Goal: Task Accomplishment & Management: Complete application form

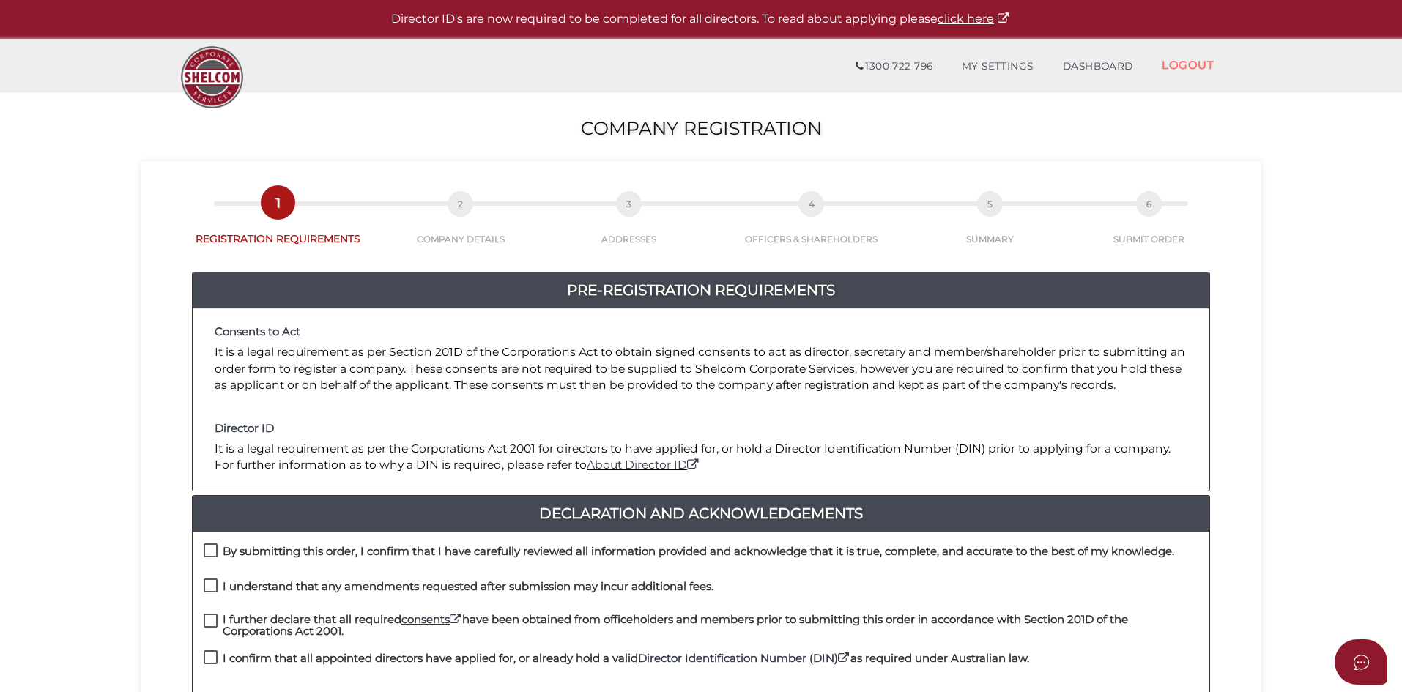
click at [207, 549] on label "By submitting this order, I confirm that I have carefully reviewed all informat…" at bounding box center [689, 555] width 970 height 18
checkbox input "true"
click at [212, 593] on label "I understand that any amendments requested after submission may incur additiona…" at bounding box center [459, 590] width 510 height 18
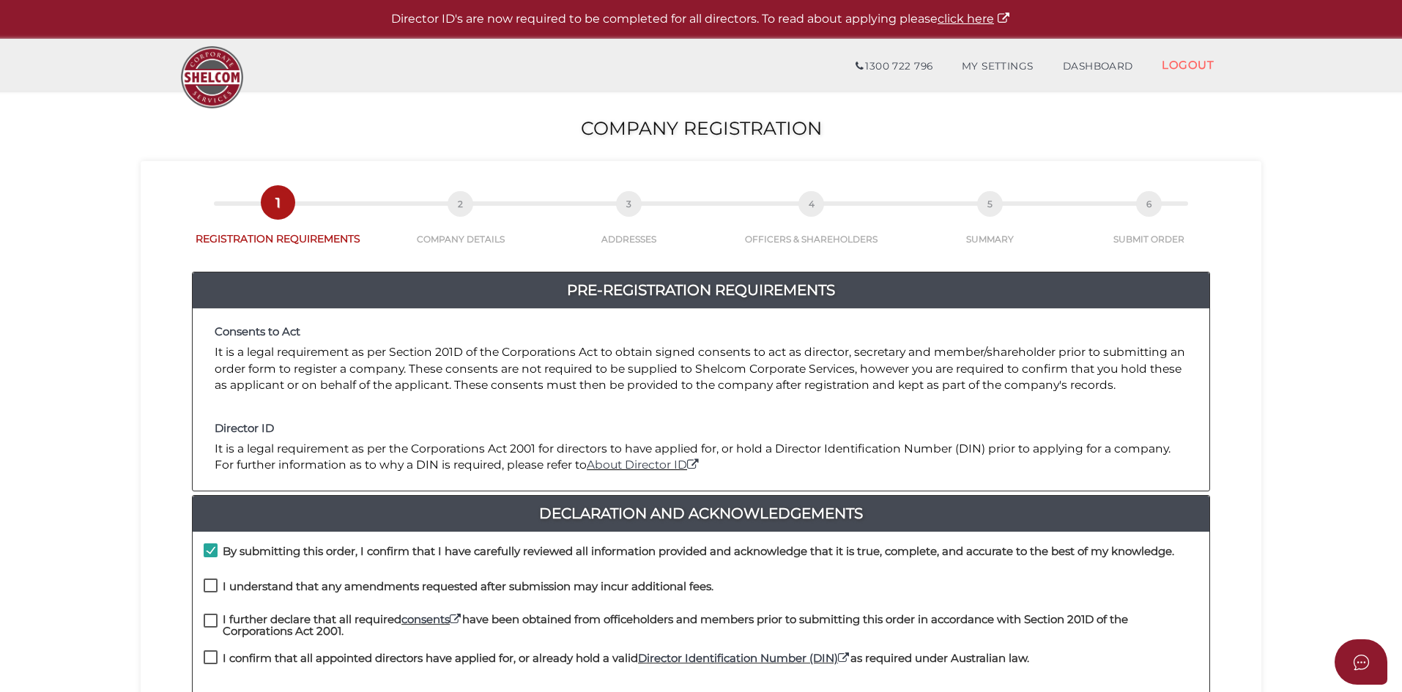
checkbox input "true"
click at [210, 628] on label "I further declare that all required consents have been obtained from officehold…" at bounding box center [701, 623] width 995 height 18
checkbox input "true"
click at [208, 664] on label "I confirm that all appointed directors have applied for, or already hold a vali…" at bounding box center [616, 662] width 825 height 18
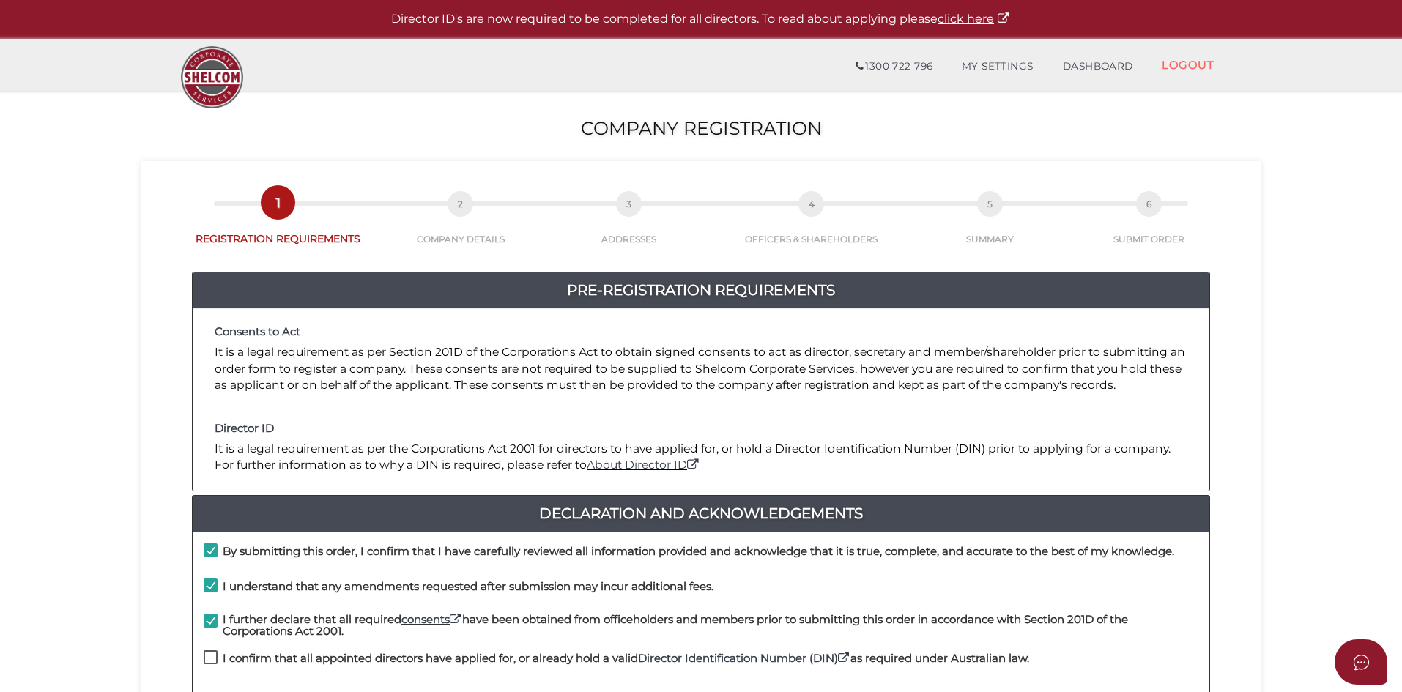
checkbox input "true"
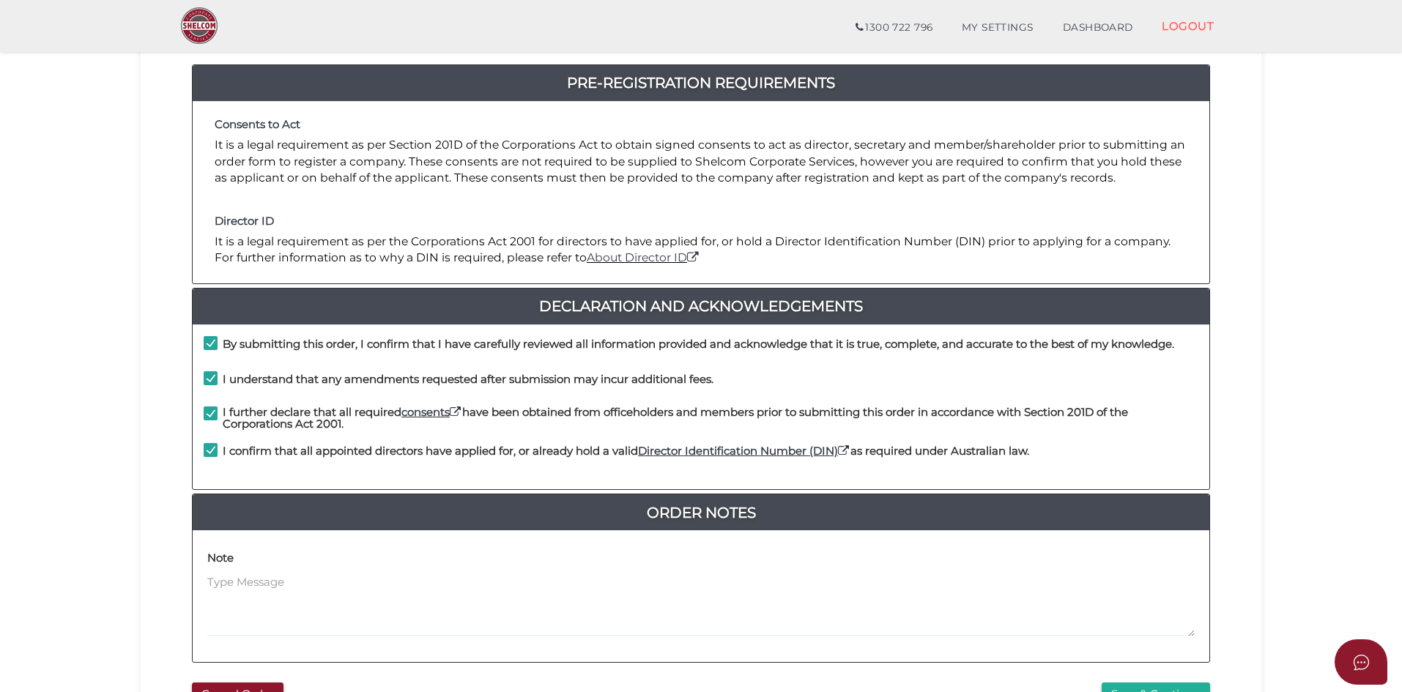
scroll to position [313, 0]
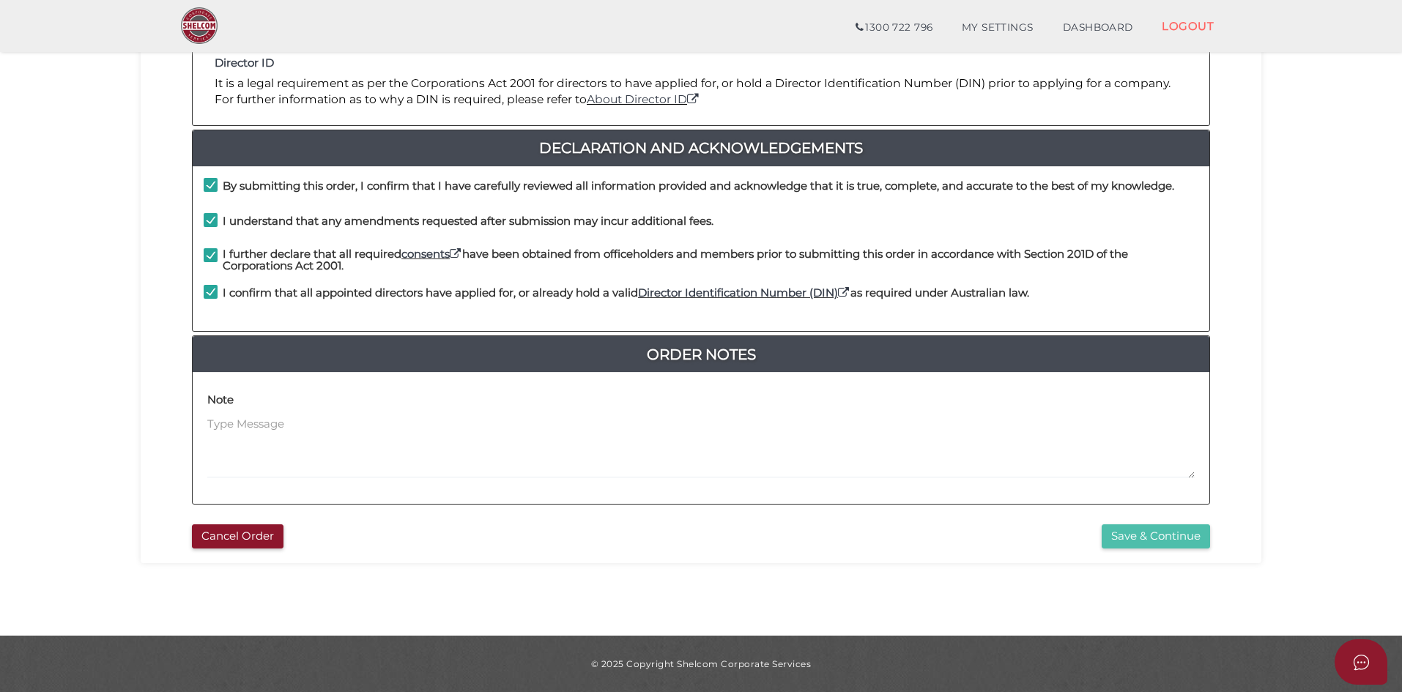
click at [1128, 532] on button "Save & Continue" at bounding box center [1156, 536] width 108 height 24
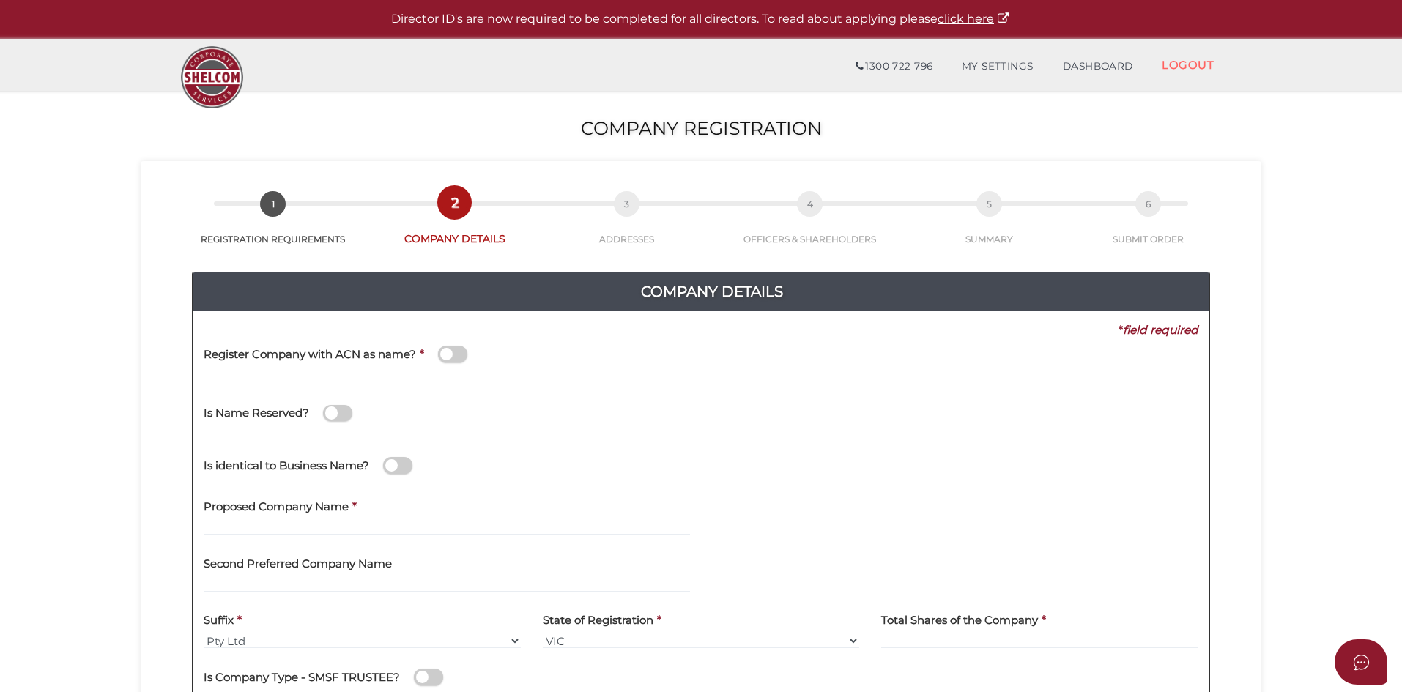
click at [445, 355] on span at bounding box center [452, 354] width 29 height 17
click at [0, 0] on input "checkbox" at bounding box center [0, 0] width 0 height 0
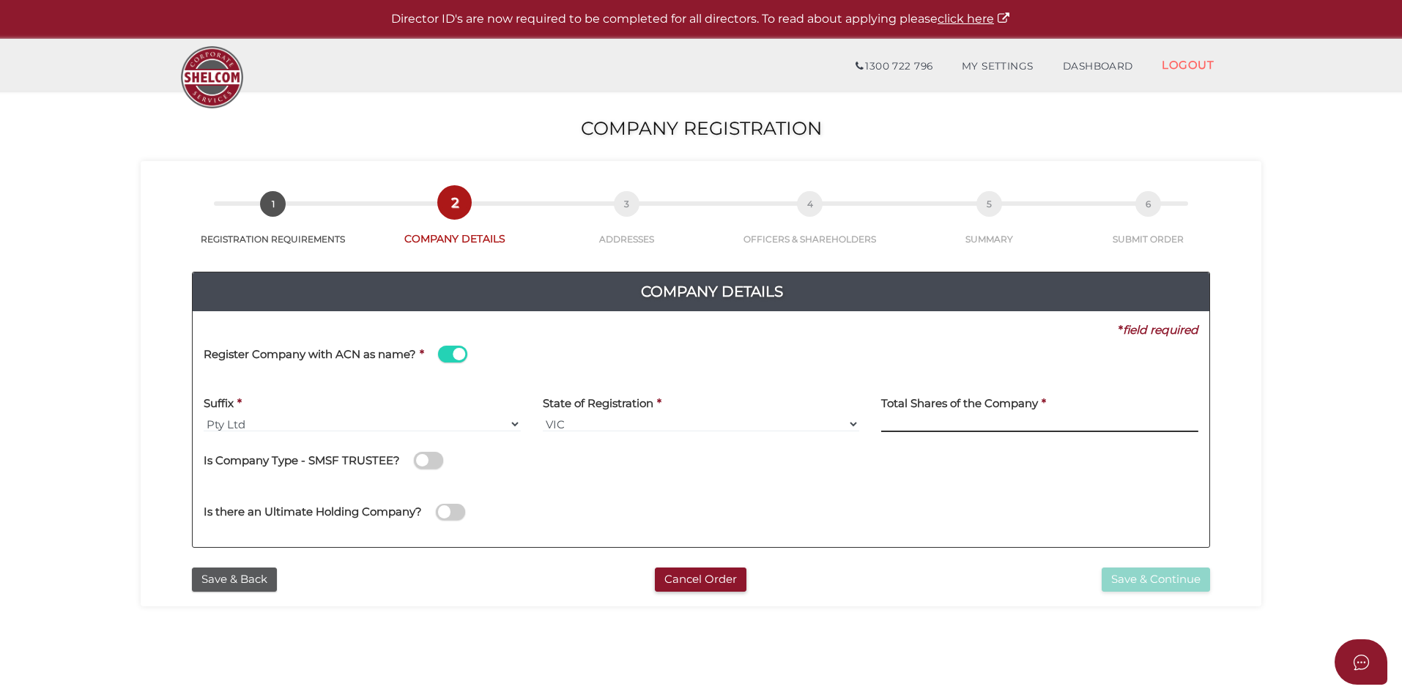
click at [907, 428] on input at bounding box center [1039, 424] width 317 height 16
type input "12"
click at [1228, 587] on div "Save & Back Cancel Order Save & Continue" at bounding box center [701, 575] width 1099 height 31
click at [1153, 574] on button "Save & Continue" at bounding box center [1156, 580] width 108 height 24
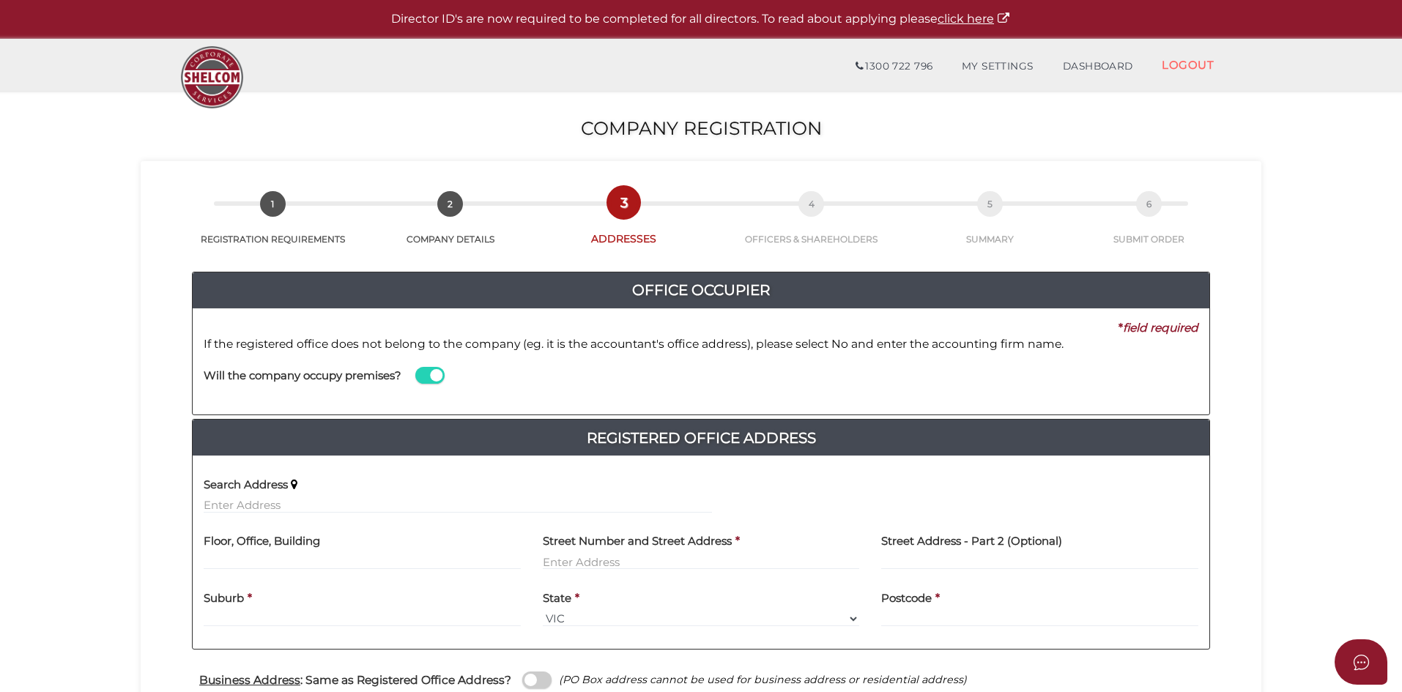
click at [281, 495] on label "Search Address" at bounding box center [246, 482] width 84 height 30
click at [293, 504] on input "text" at bounding box center [458, 505] width 508 height 16
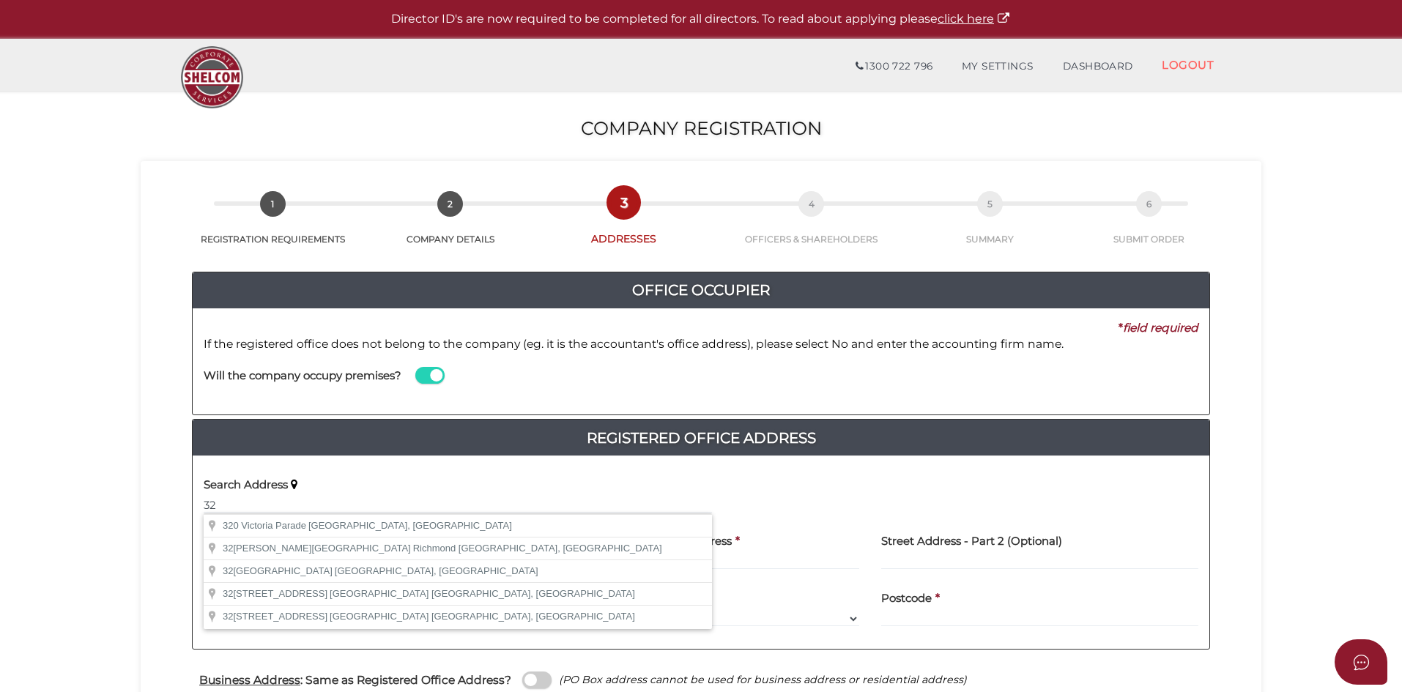
type input "320 Victoria Parade, East Melbourne VIC, Australia"
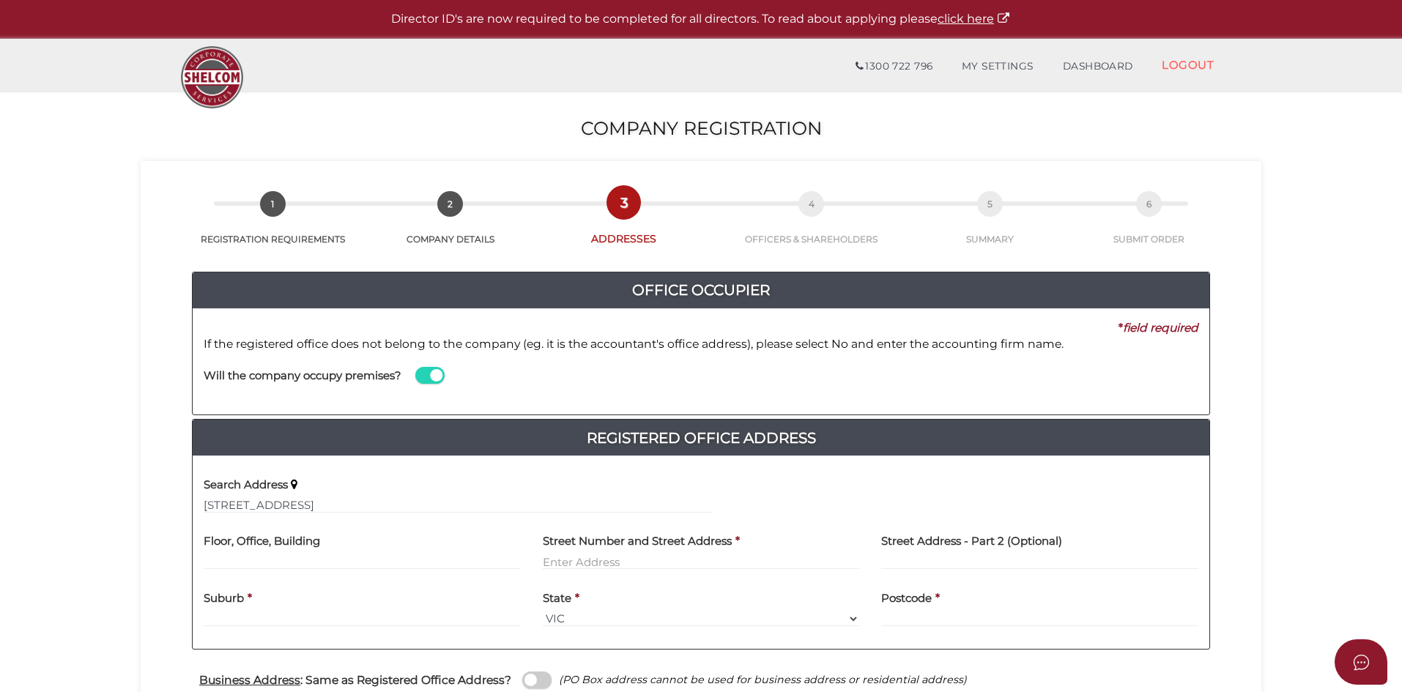
type input "[STREET_ADDRESS]"
type input "[GEOGRAPHIC_DATA]"
select select "VIC"
type input "3002"
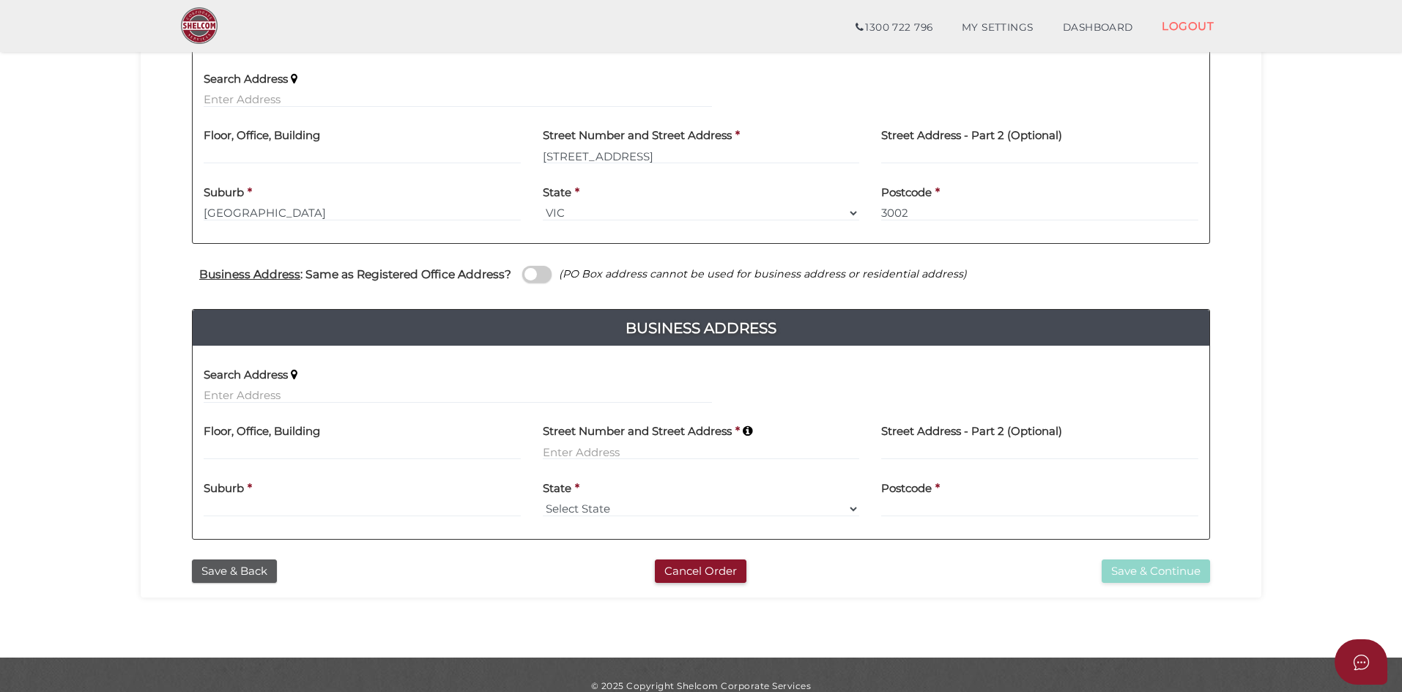
scroll to position [366, 0]
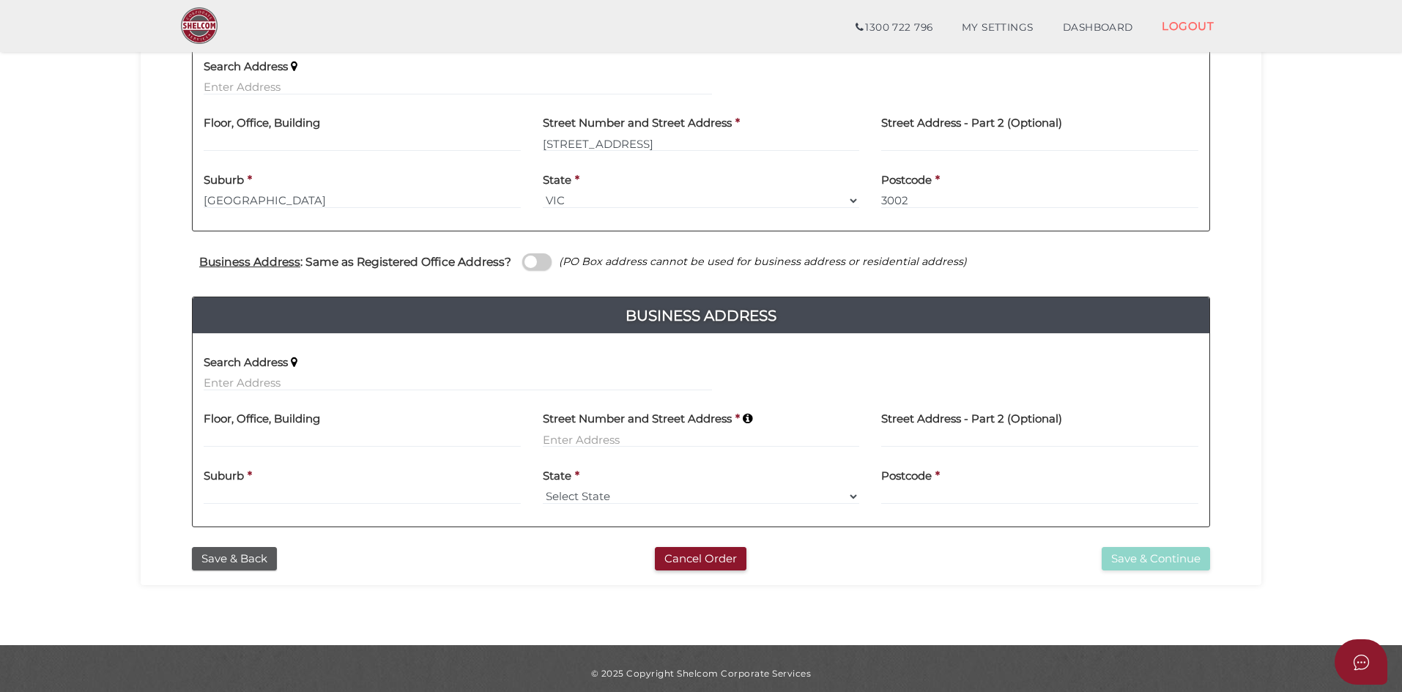
click at [529, 261] on span at bounding box center [536, 261] width 29 height 17
click at [0, 0] on input "checkbox" at bounding box center [0, 0] width 0 height 0
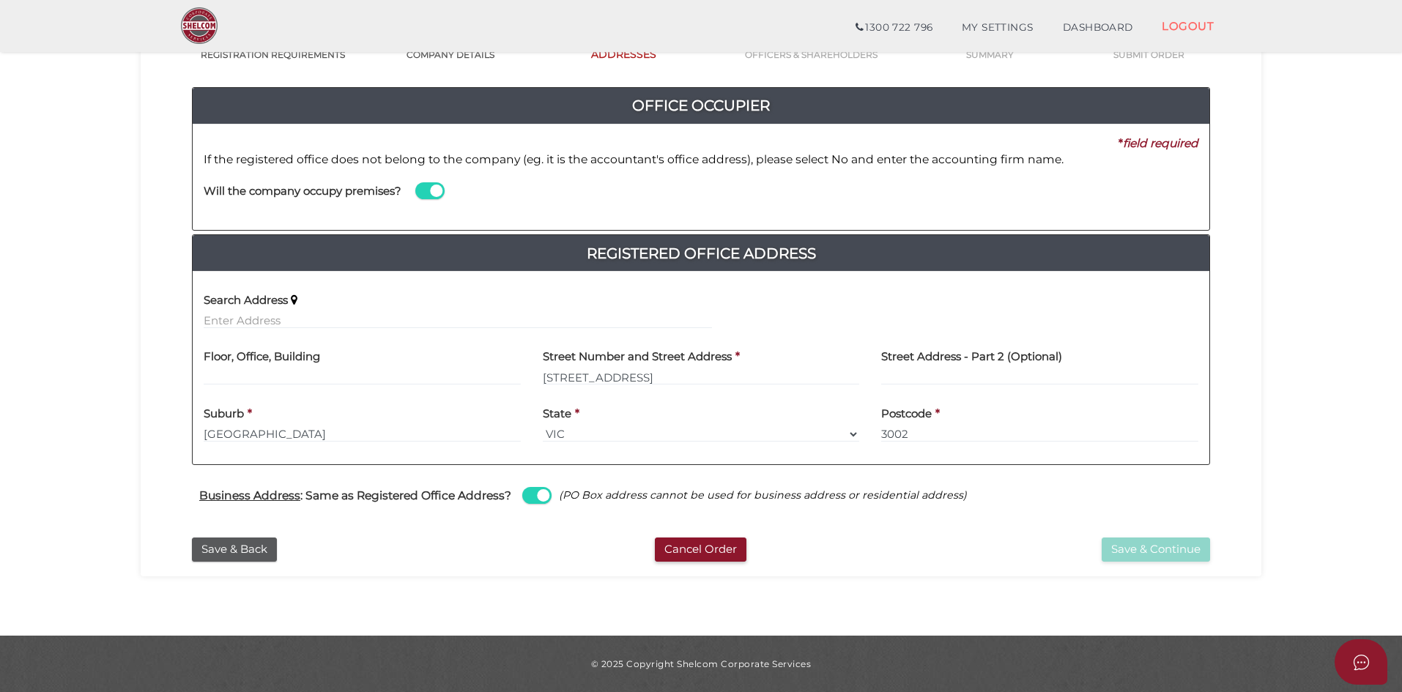
scroll to position [133, 0]
click at [1148, 550] on button "Save & Continue" at bounding box center [1156, 550] width 108 height 24
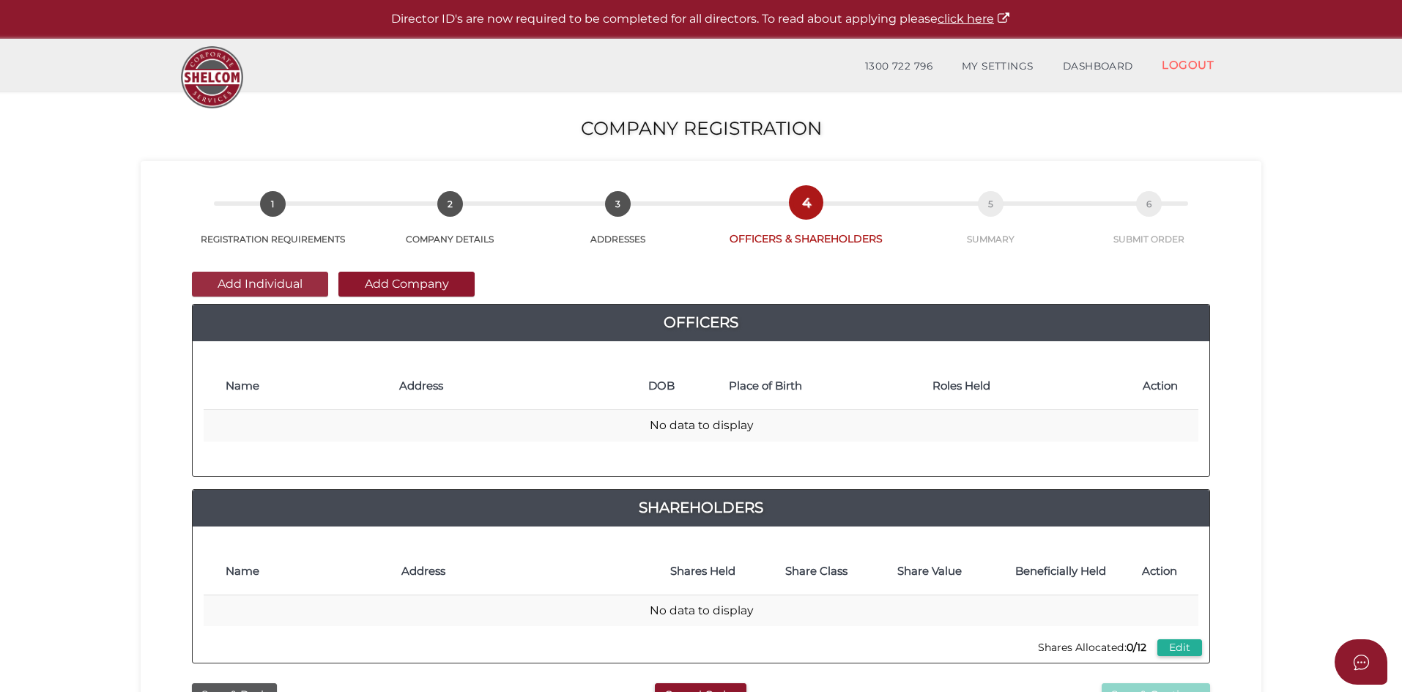
click at [267, 281] on button "Add Individual" at bounding box center [260, 284] width 136 height 25
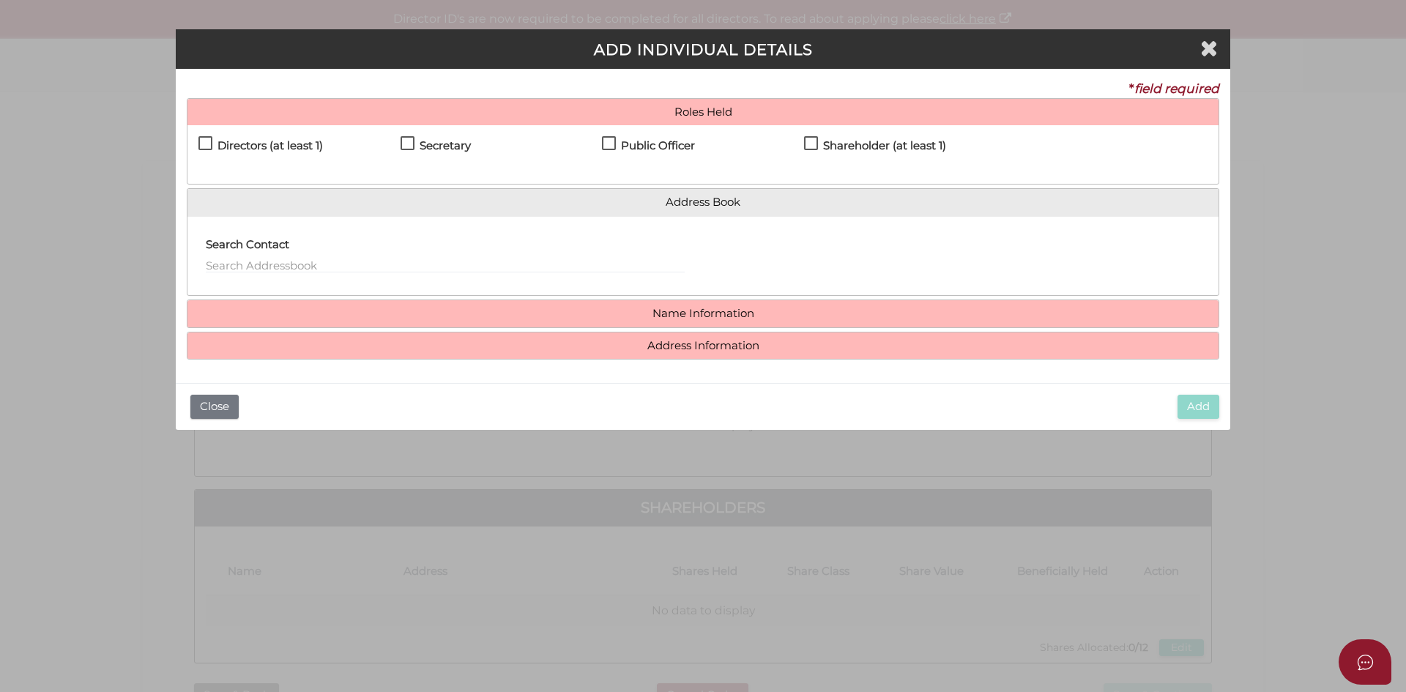
drag, startPoint x: 221, startPoint y: 148, endPoint x: 206, endPoint y: 141, distance: 17.0
click at [219, 148] on h4 "Directors (at least 1)" at bounding box center [270, 146] width 105 height 12
checkbox input "true"
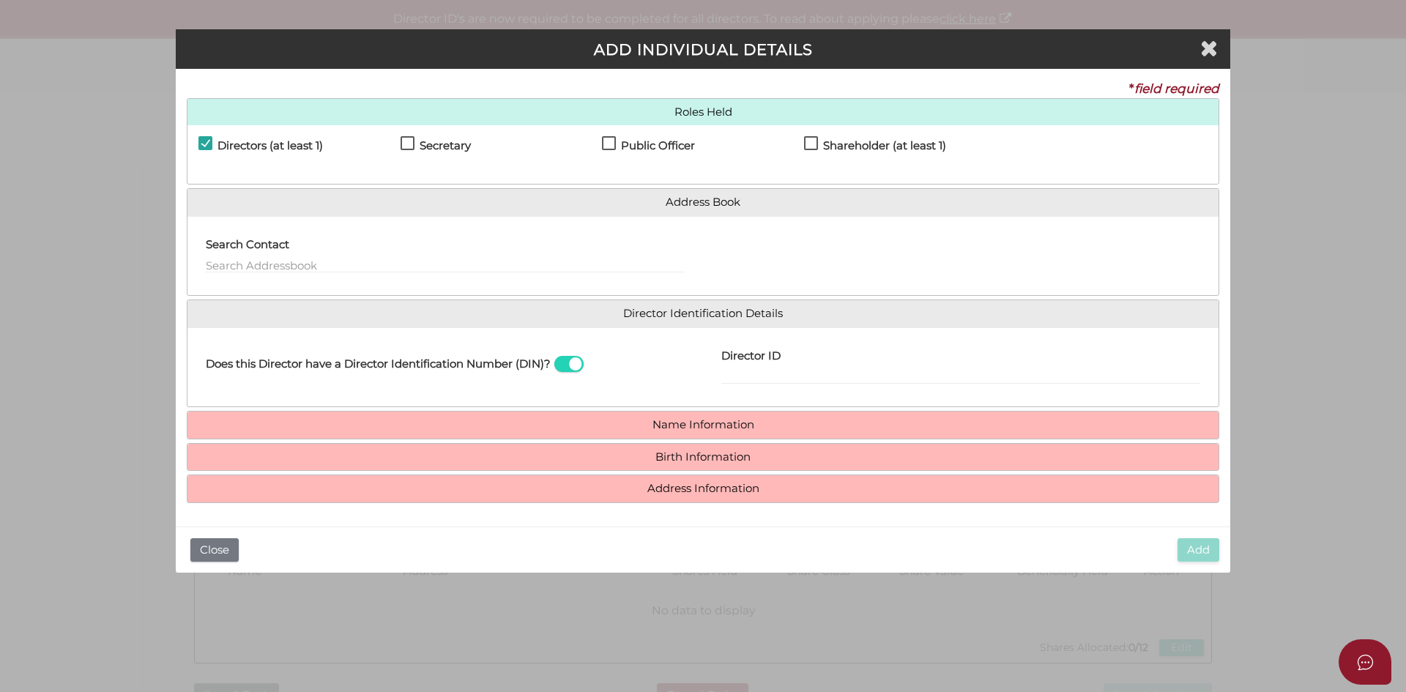
click at [850, 143] on h4 "Shareholder (at least 1)" at bounding box center [884, 146] width 123 height 12
checkbox input "true"
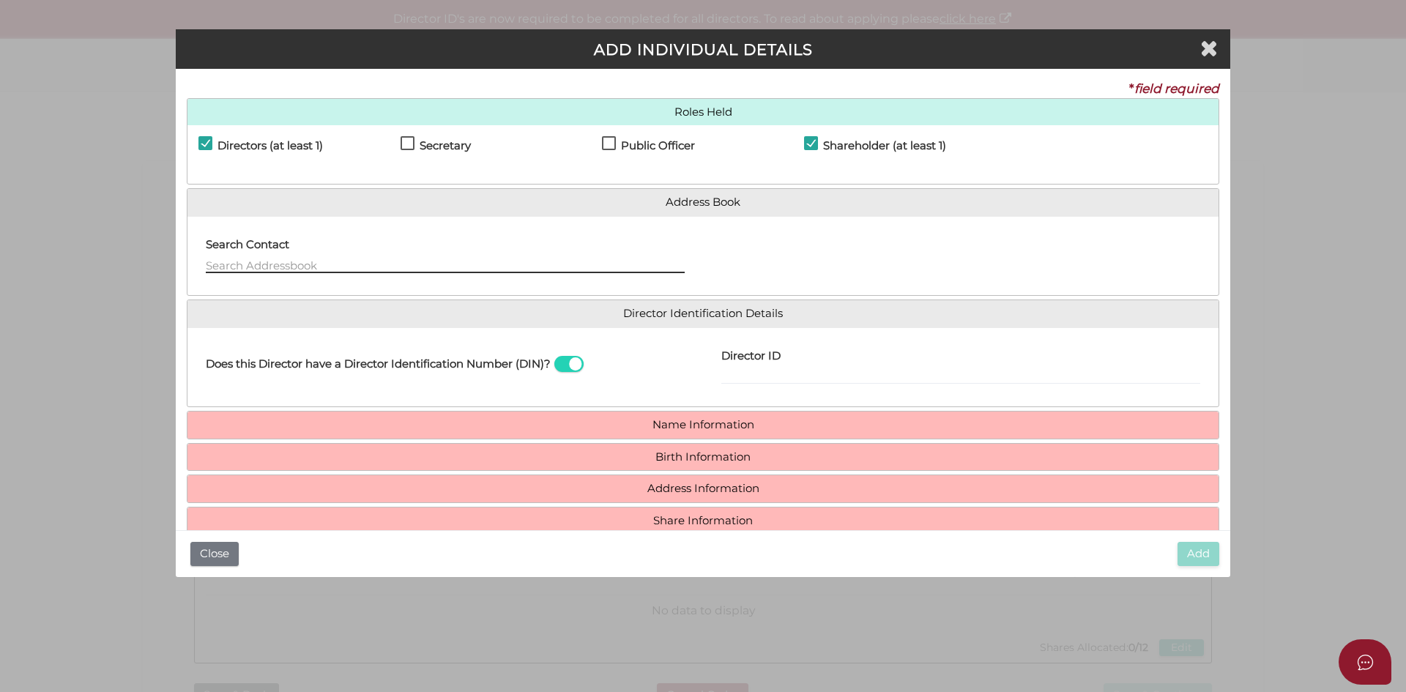
click at [272, 265] on input "text" at bounding box center [445, 265] width 479 height 16
type input "g"
type input "h"
type input "d"
click at [699, 434] on h4 "Name Information" at bounding box center [703, 425] width 1031 height 27
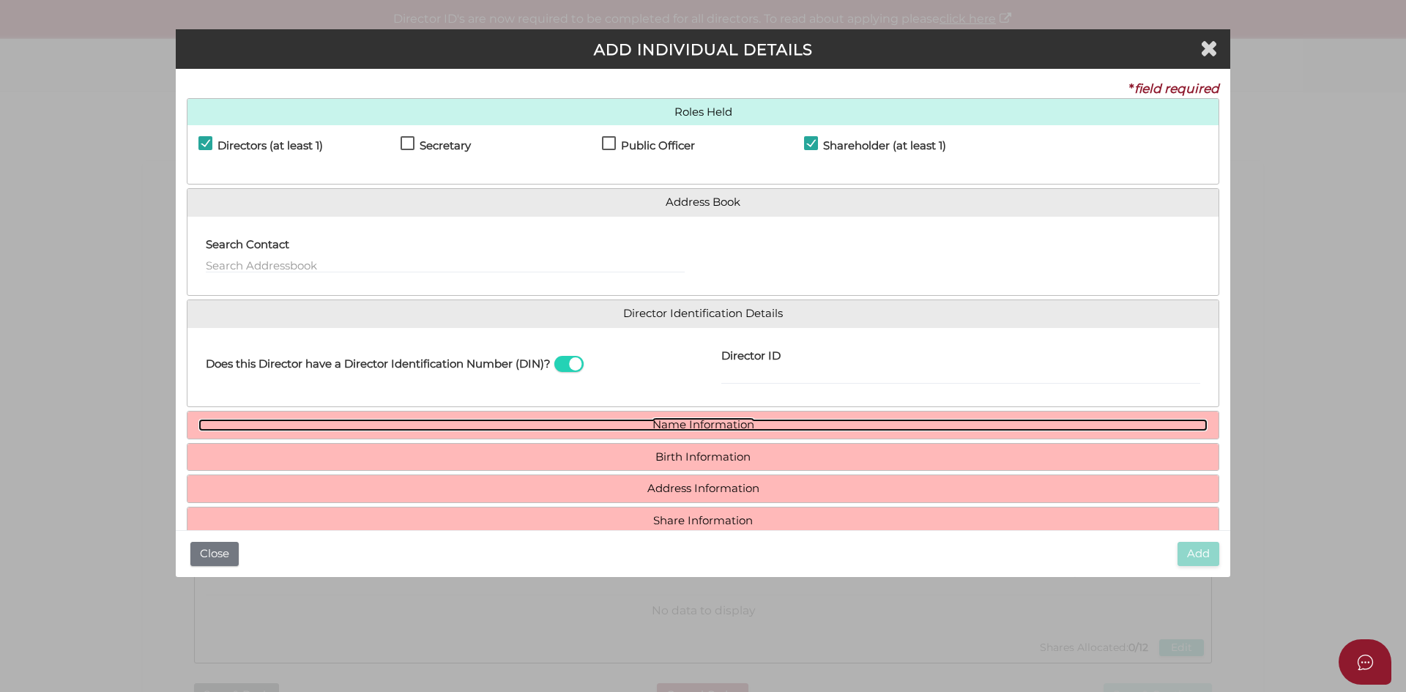
click at [694, 426] on link "Name Information" at bounding box center [702, 425] width 1009 height 12
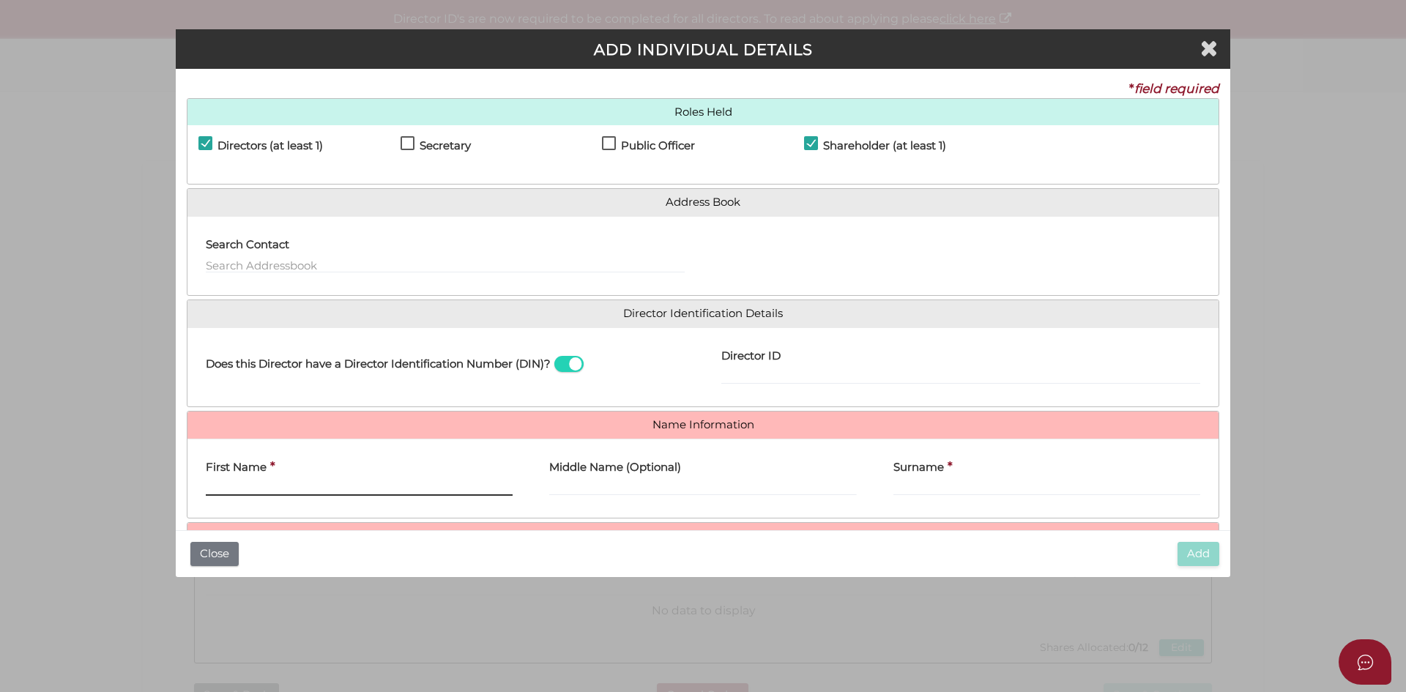
click at [315, 485] on input "First Name" at bounding box center [359, 488] width 307 height 16
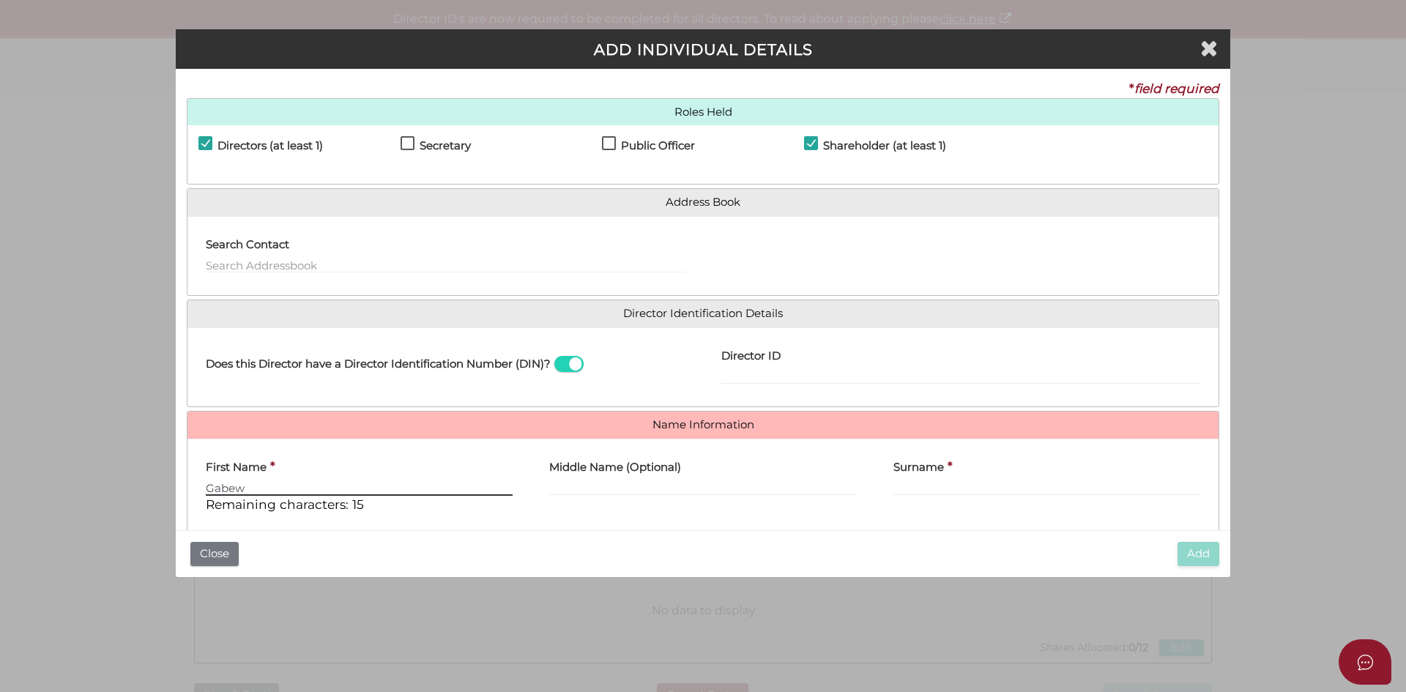
type input "Gabew"
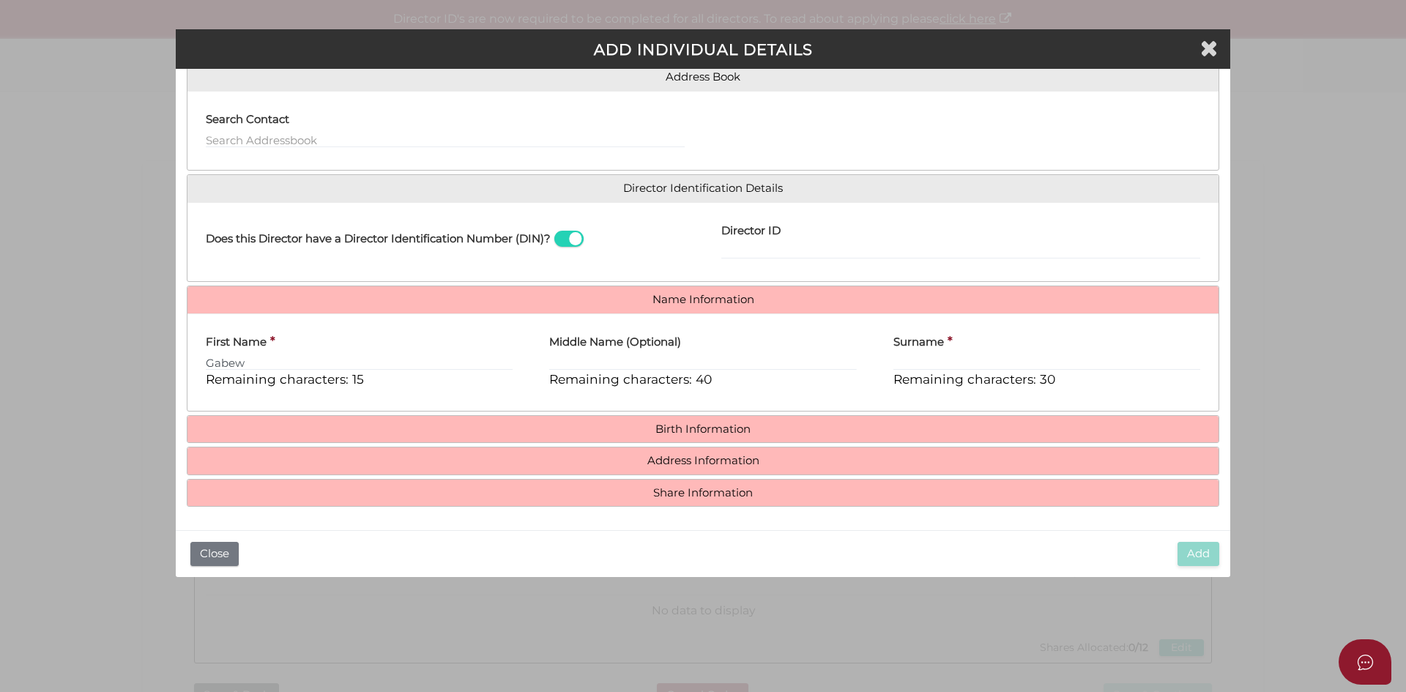
drag, startPoint x: 924, startPoint y: 415, endPoint x: 932, endPoint y: 400, distance: 16.7
click at [925, 415] on div "Birth Information Date of Birth (at least 18 years old) * Country of Birth * Pl…" at bounding box center [703, 429] width 1033 height 29
click at [932, 401] on div "First Name * Gabew Remaining characters: 15 Middle Name (Optional) Remaining ch…" at bounding box center [703, 361] width 1031 height 97
click at [946, 412] on div "Roles Held Directors (at least 1) Secretary Public Officer Member Shareholder (…" at bounding box center [703, 240] width 1033 height 535
click at [949, 406] on div "First Name * Gabew Remaining characters: 15 Middle Name (Optional) Remaining ch…" at bounding box center [703, 361] width 1031 height 97
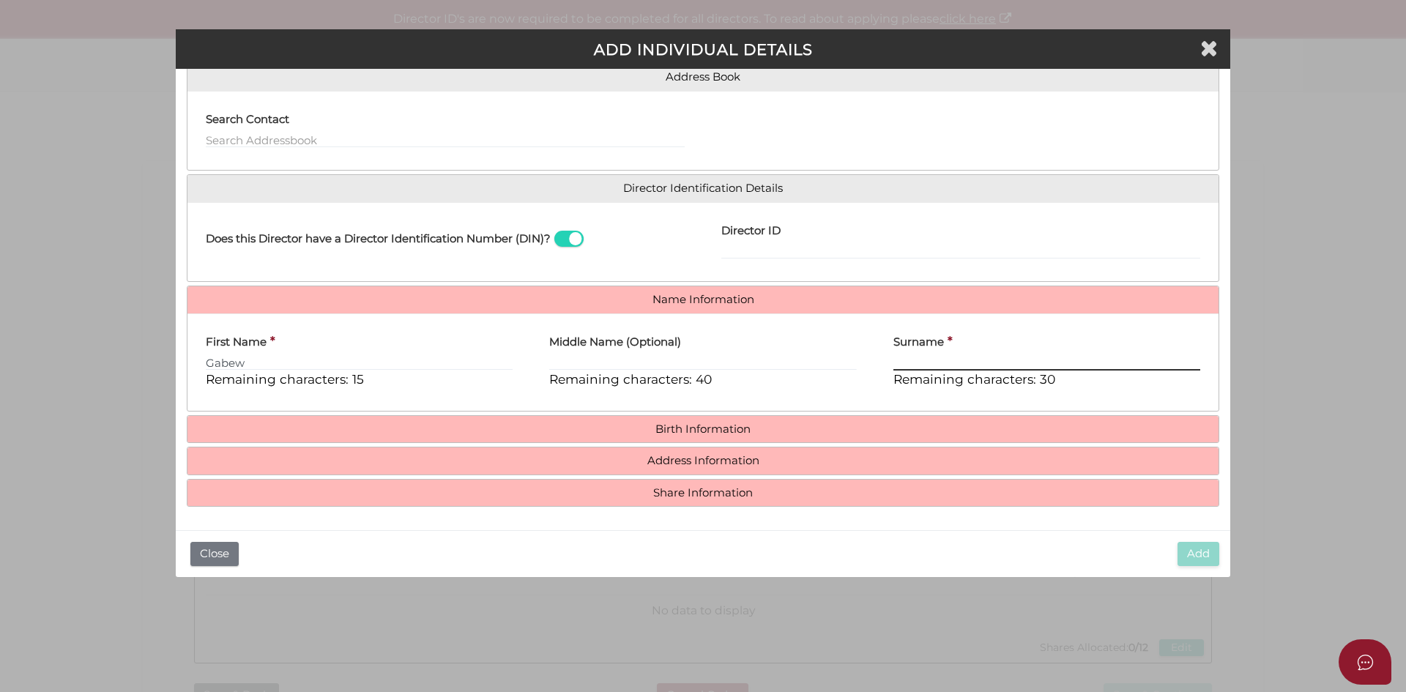
click at [935, 368] on input "Surname" at bounding box center [1047, 363] width 307 height 16
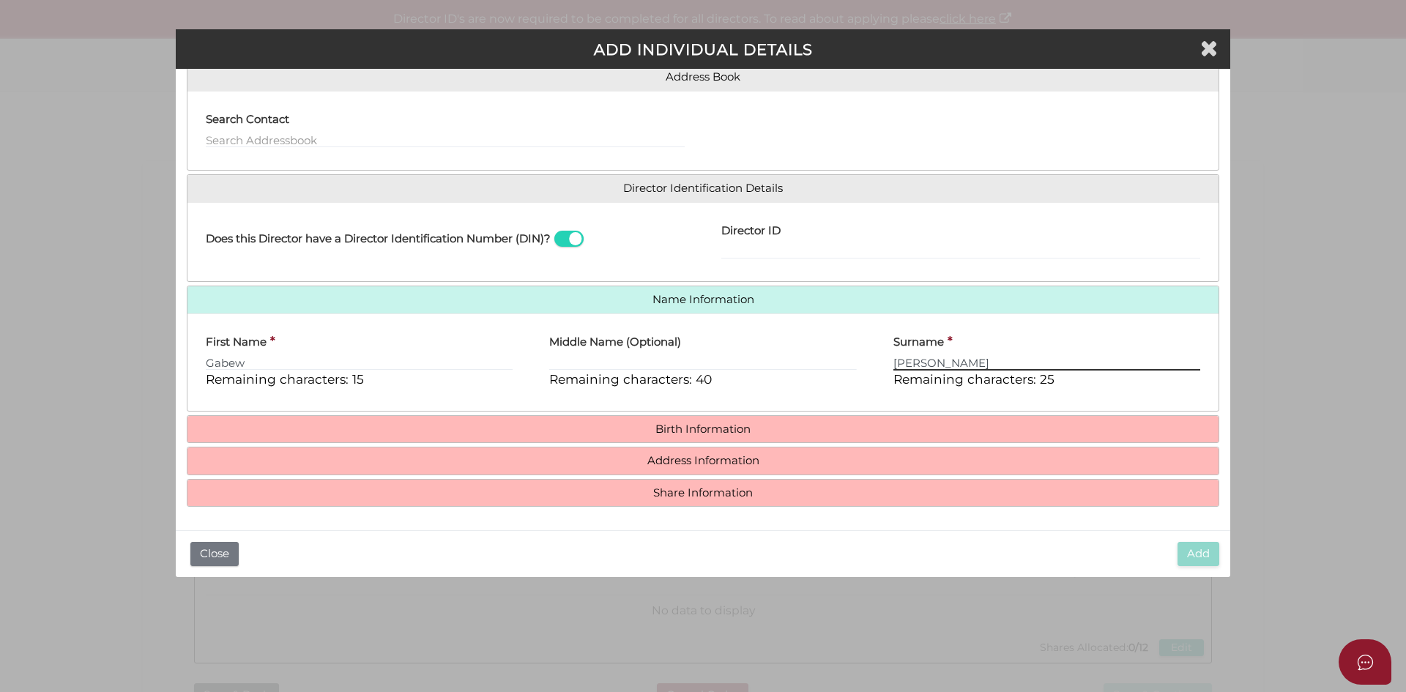
type input "Dukes"
click at [696, 420] on h4 "Birth Information" at bounding box center [703, 429] width 1031 height 27
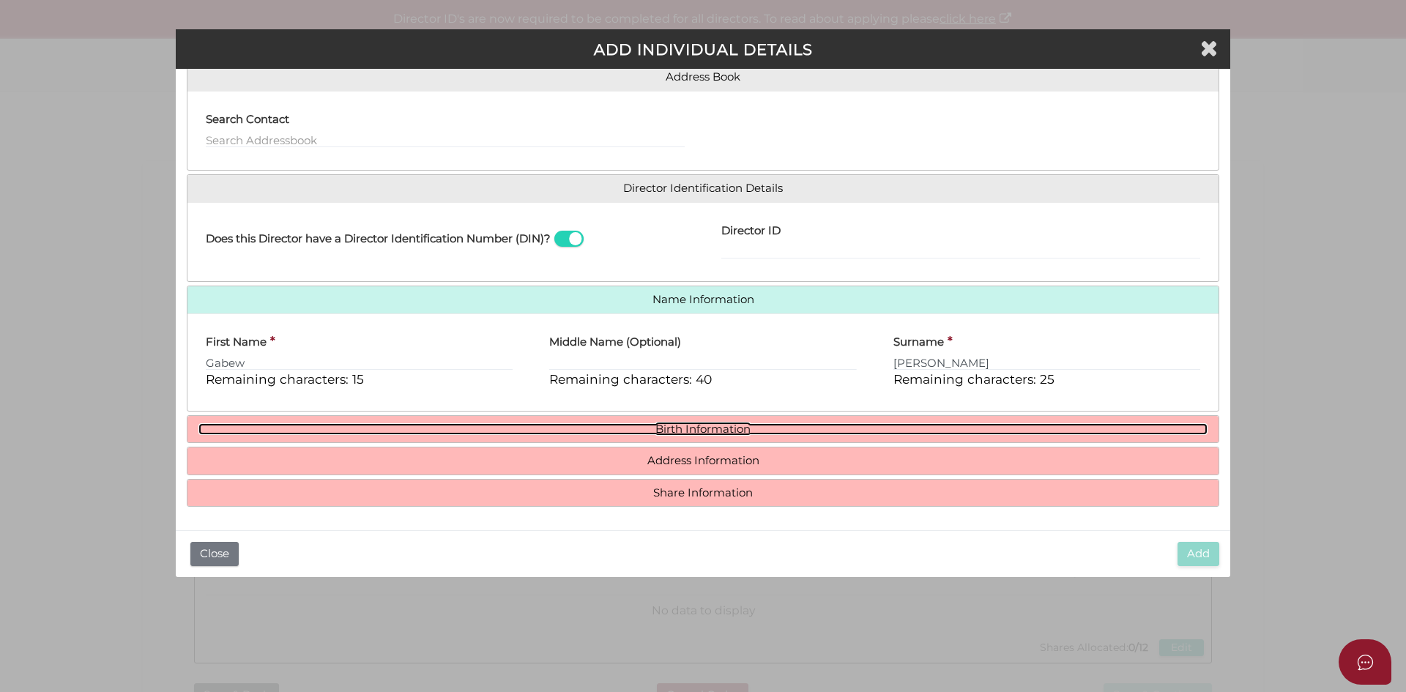
click at [692, 431] on link "Birth Information" at bounding box center [702, 429] width 1009 height 12
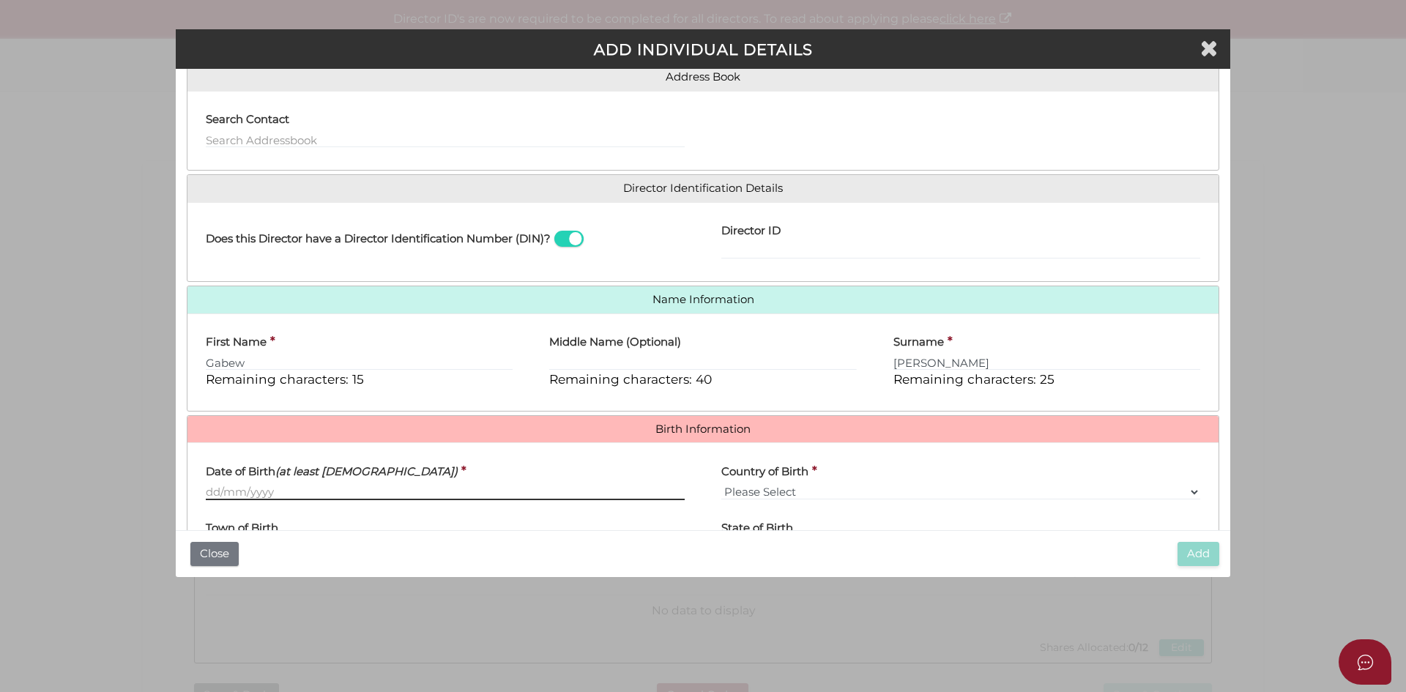
click at [268, 497] on input "Date of Birth (at least 18 years old)" at bounding box center [445, 492] width 479 height 16
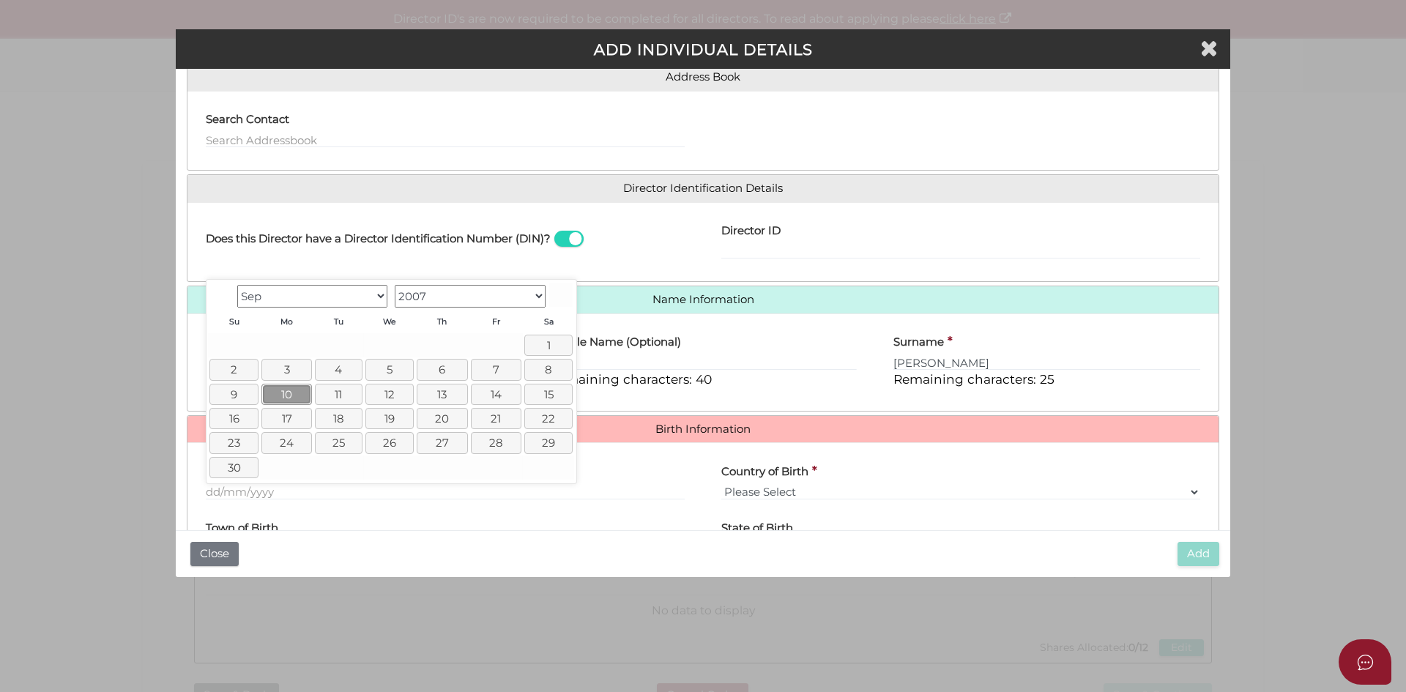
click at [281, 403] on link "10" at bounding box center [286, 394] width 51 height 21
type input "[DATE]"
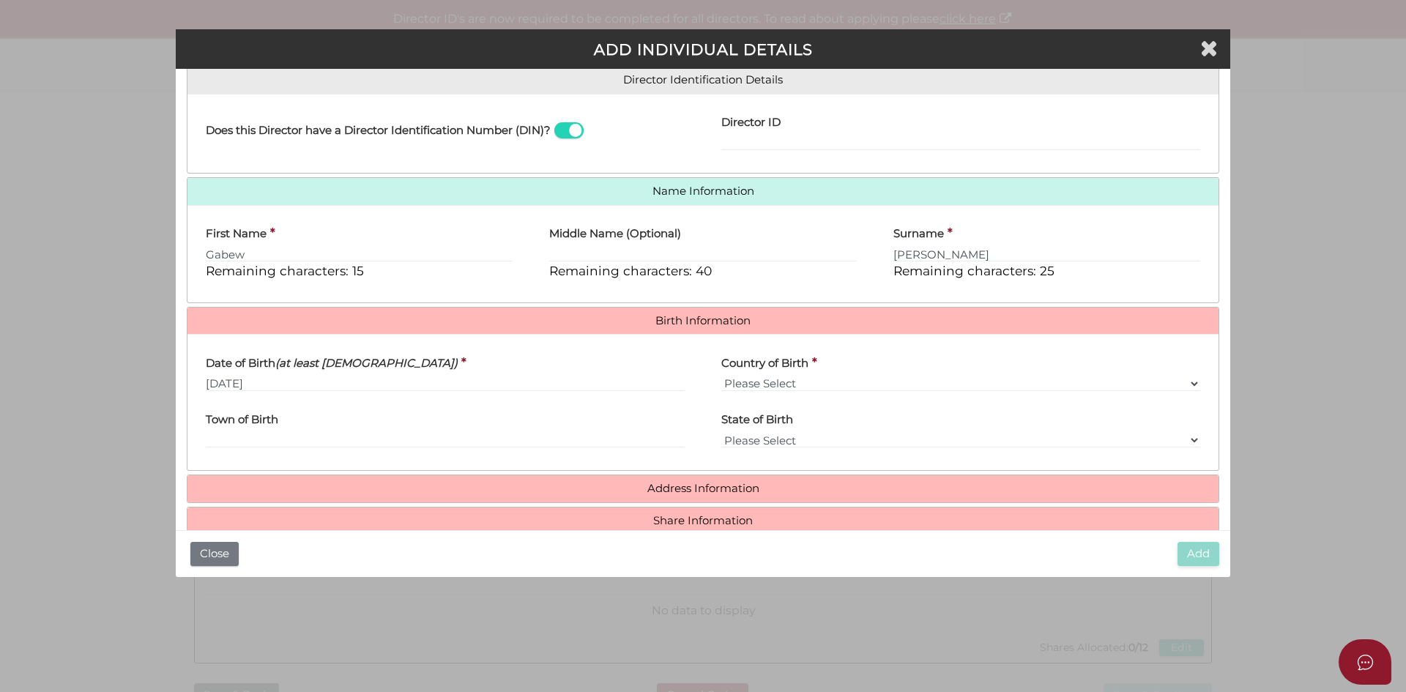
scroll to position [261, 0]
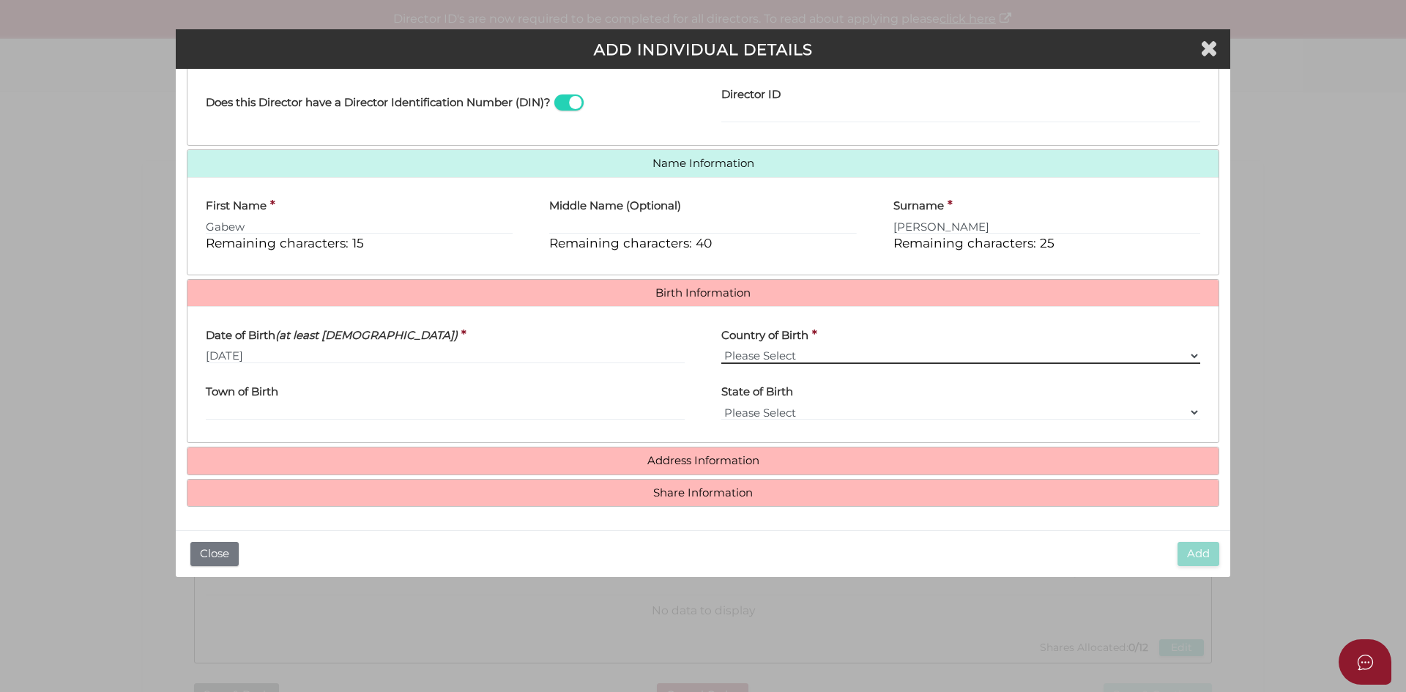
click at [786, 352] on select "Please Select v Australia Afghanistan Albania Algeria American Samoa Andorra An…" at bounding box center [960, 356] width 479 height 16
select select "[GEOGRAPHIC_DATA]"
click at [721, 348] on select "Please Select v Australia Afghanistan Albania Algeria American Samoa Andorra An…" at bounding box center [960, 356] width 479 height 16
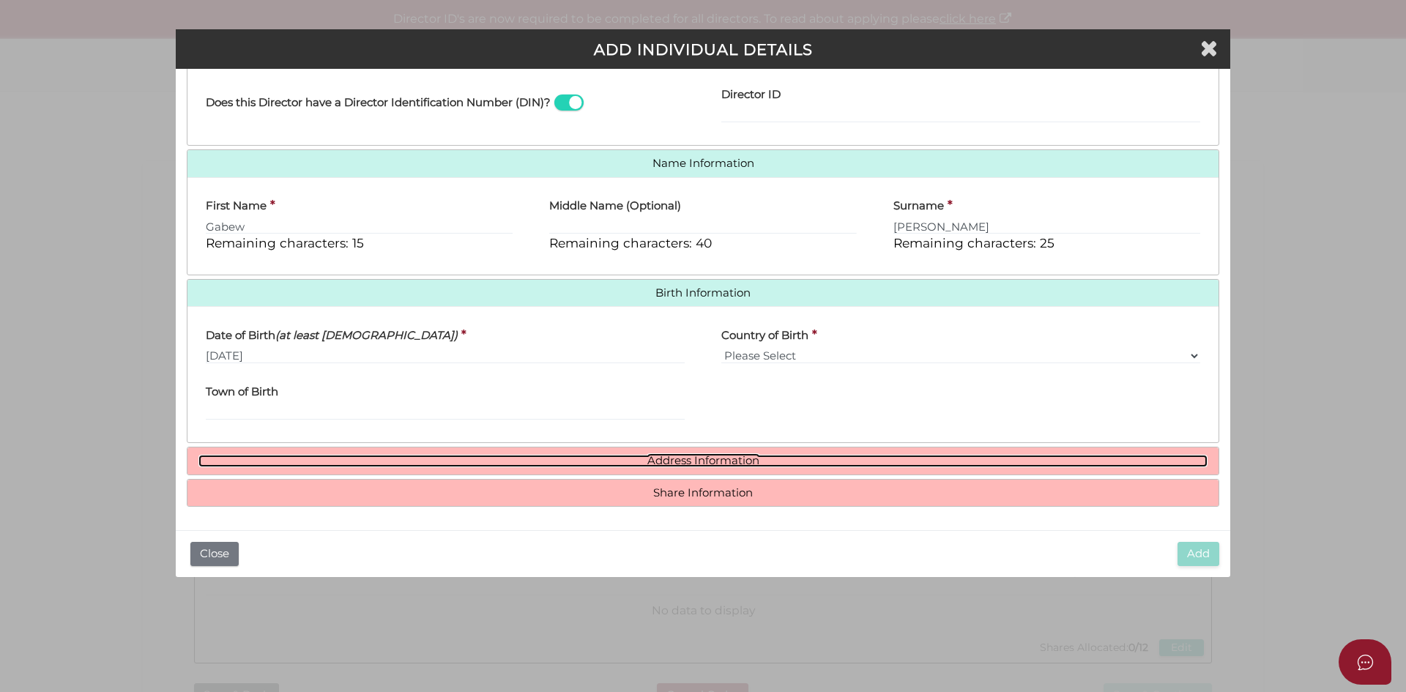
click at [691, 455] on link "Address Information" at bounding box center [702, 461] width 1009 height 12
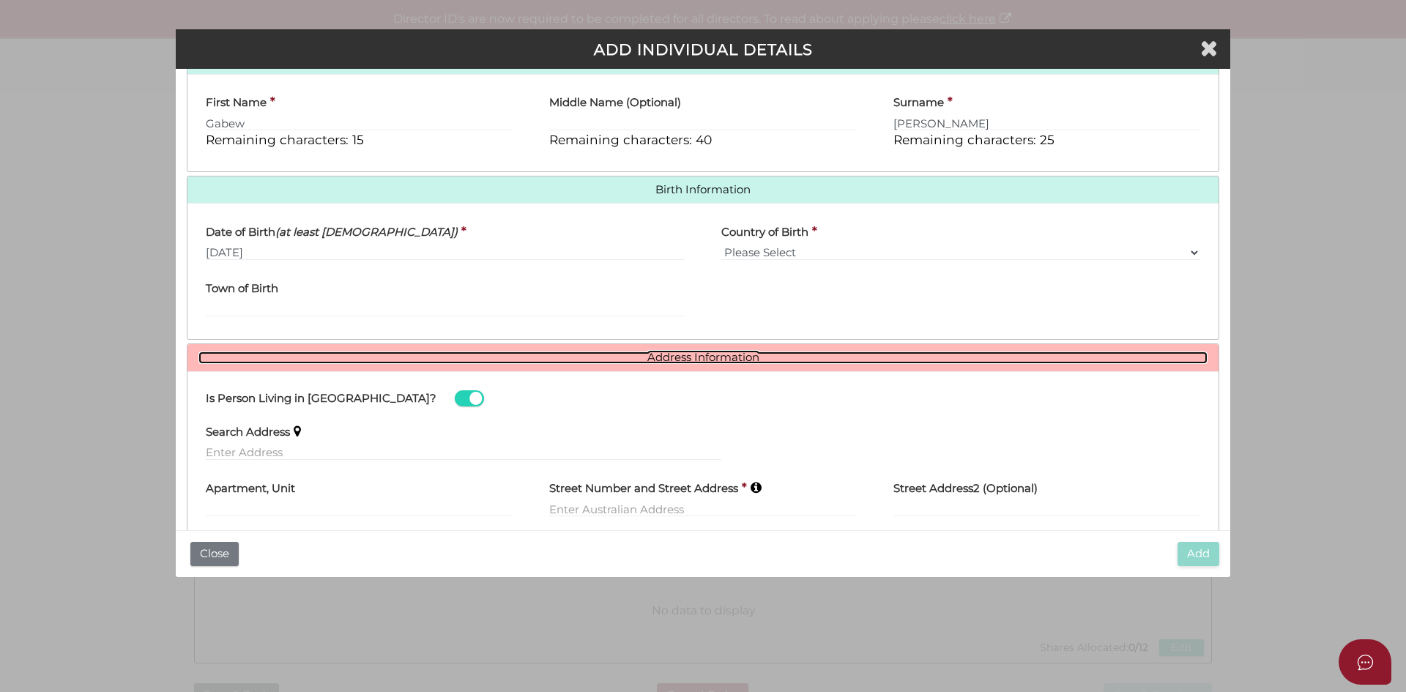
scroll to position [486, 0]
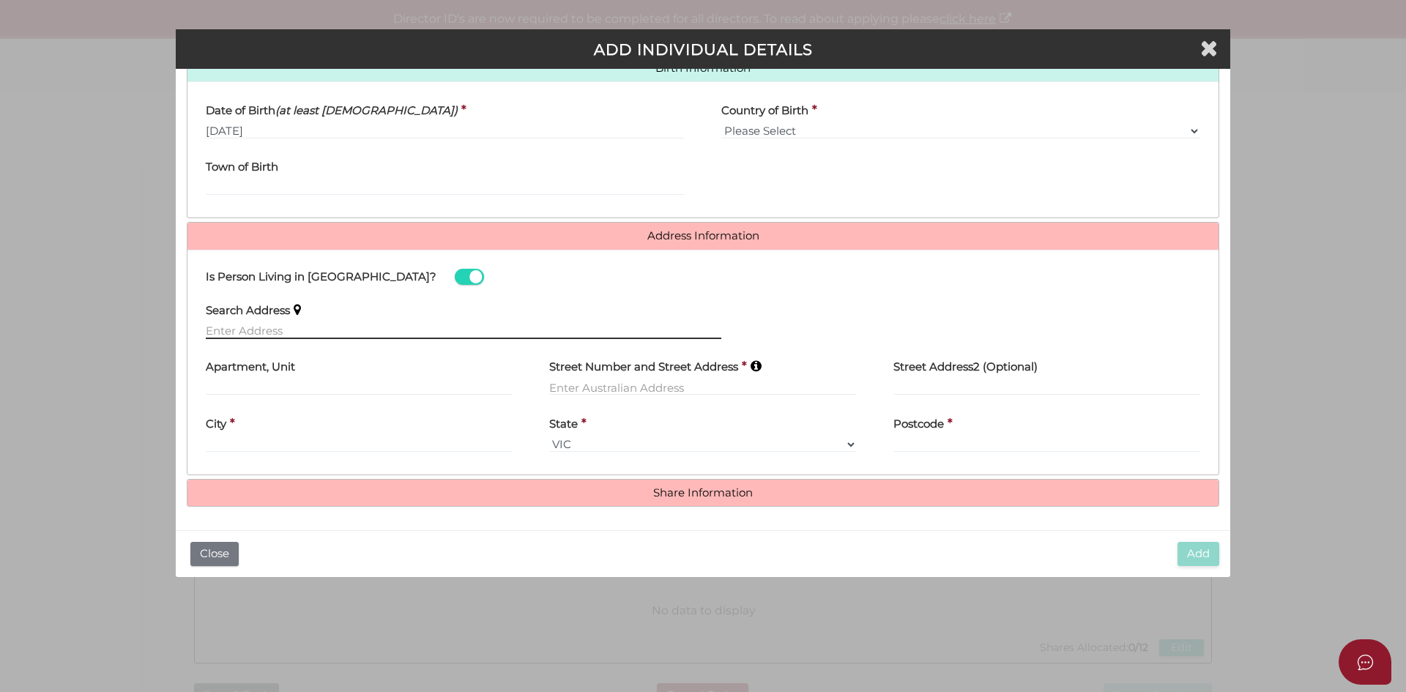
click at [347, 334] on input "text" at bounding box center [464, 331] width 516 height 16
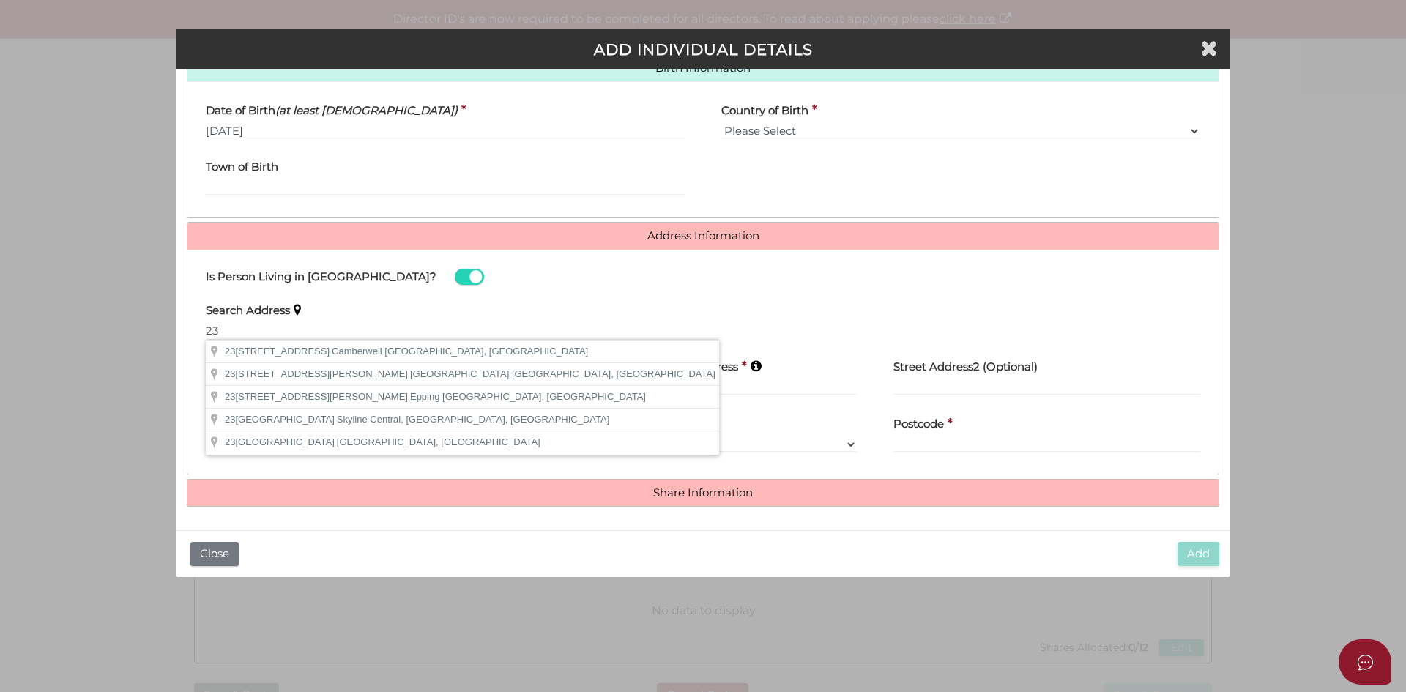
type input "237 Highfield Road, Camberwell VIC, Australia"
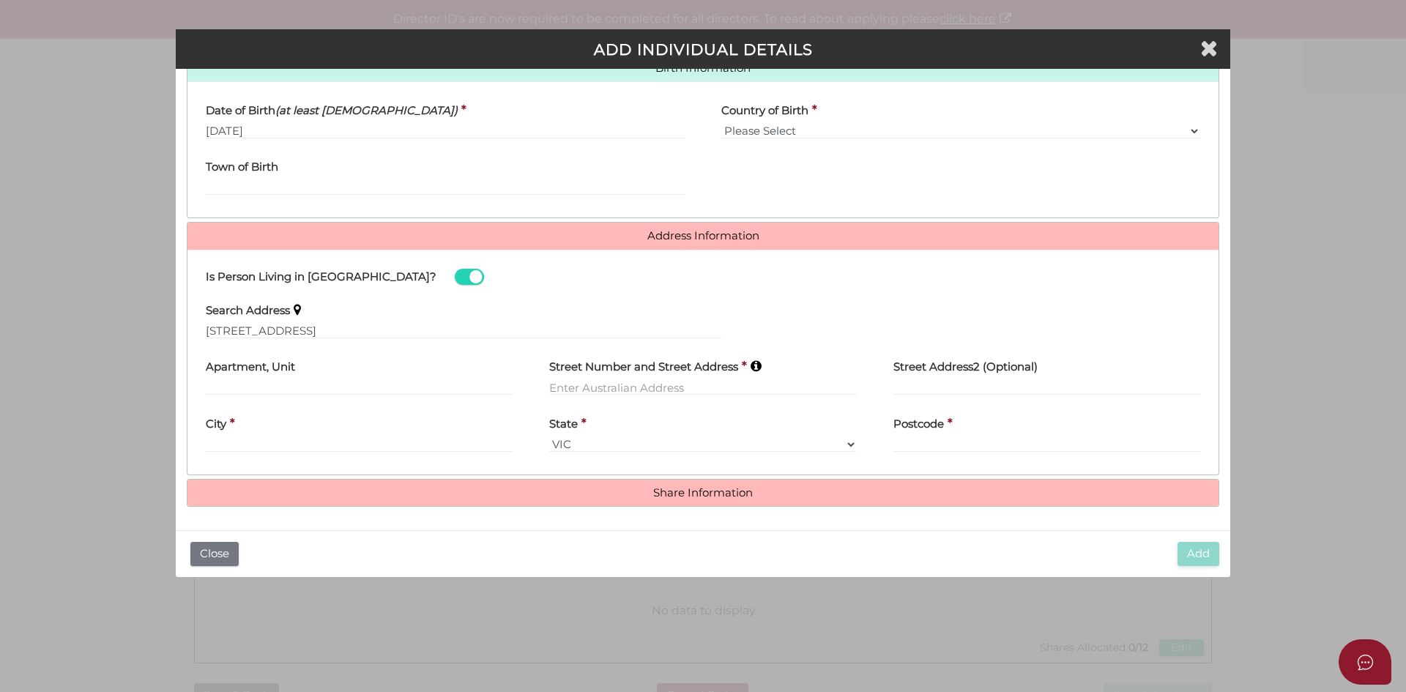
type input "237 Highfield Road"
type input "Camberwell"
select select "VIC"
type input "3124"
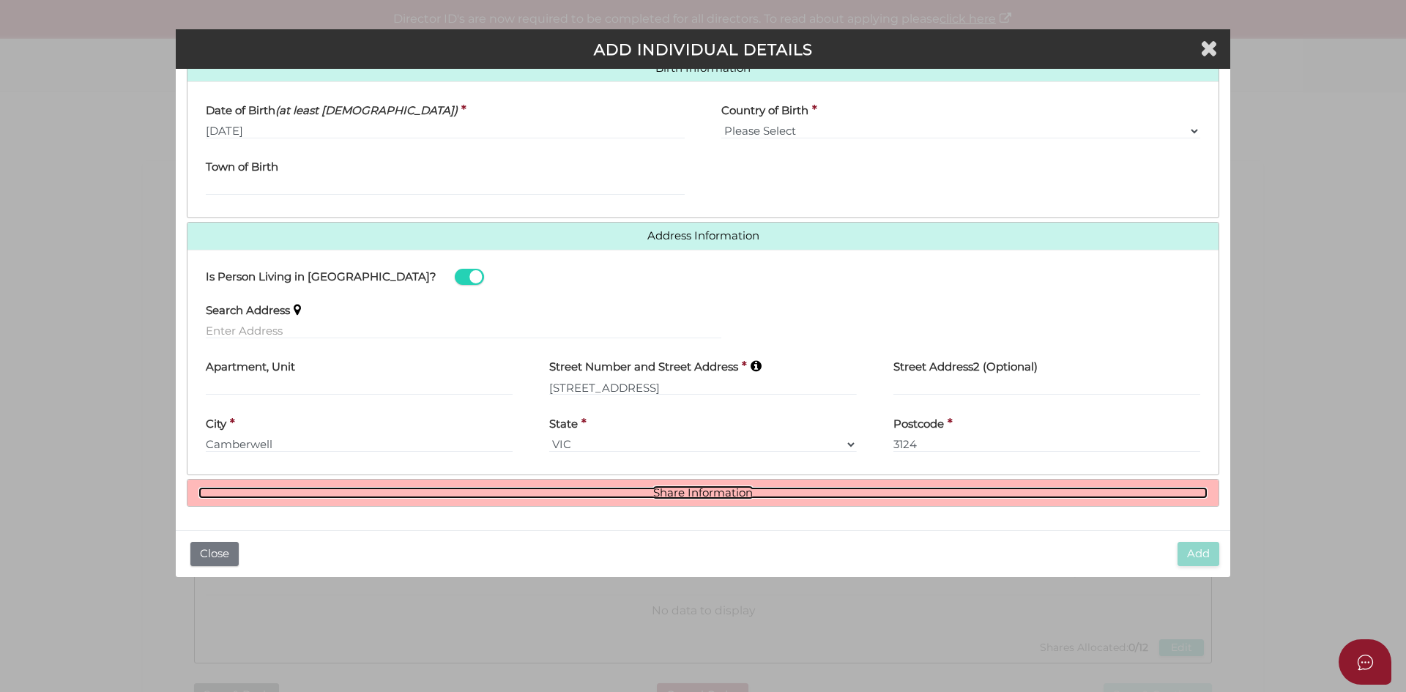
click at [705, 497] on link "Share Information" at bounding box center [702, 493] width 1009 height 12
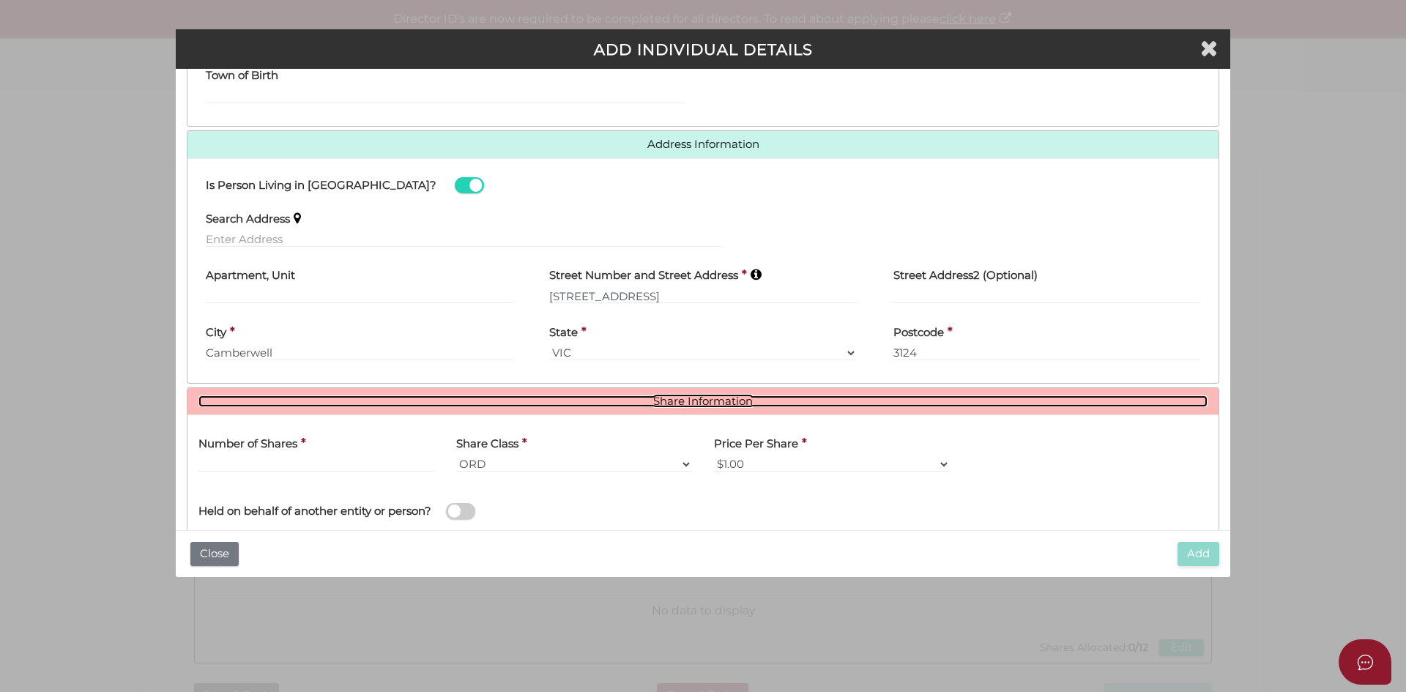
scroll to position [665, 0]
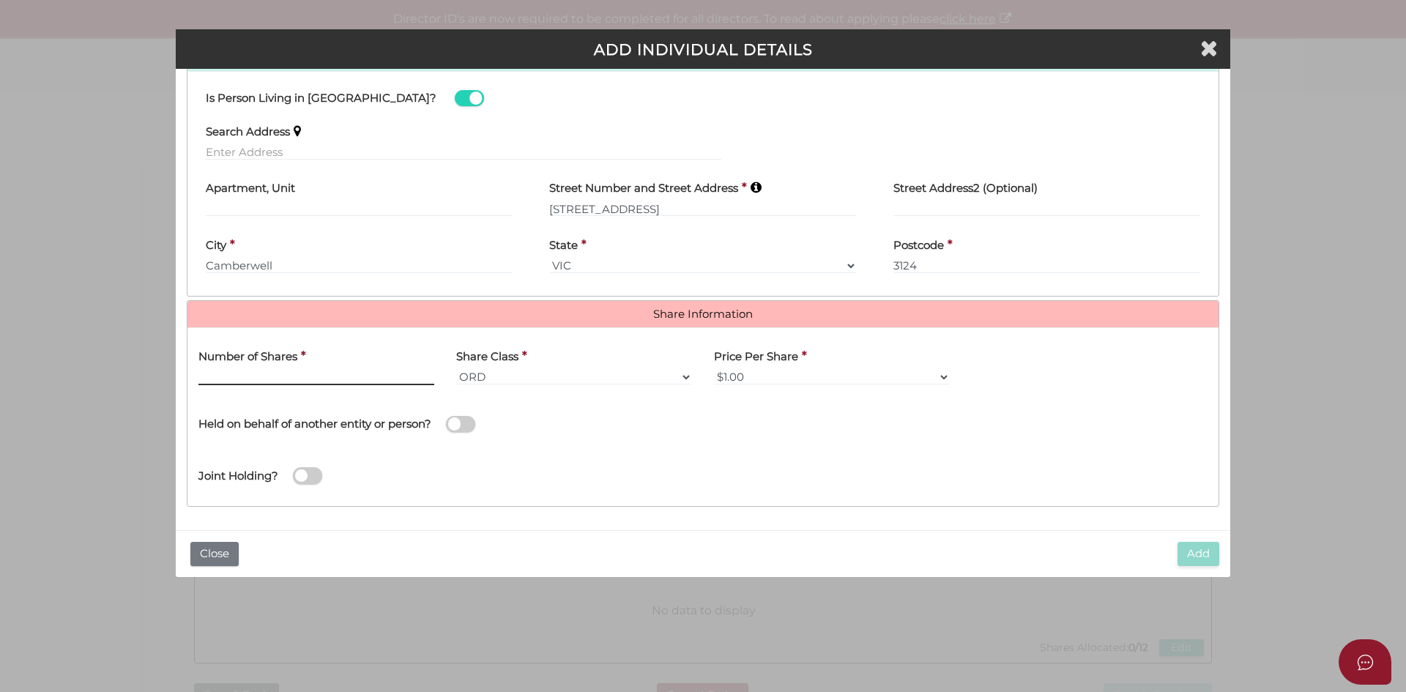
click at [292, 381] on input "text" at bounding box center [316, 377] width 236 height 16
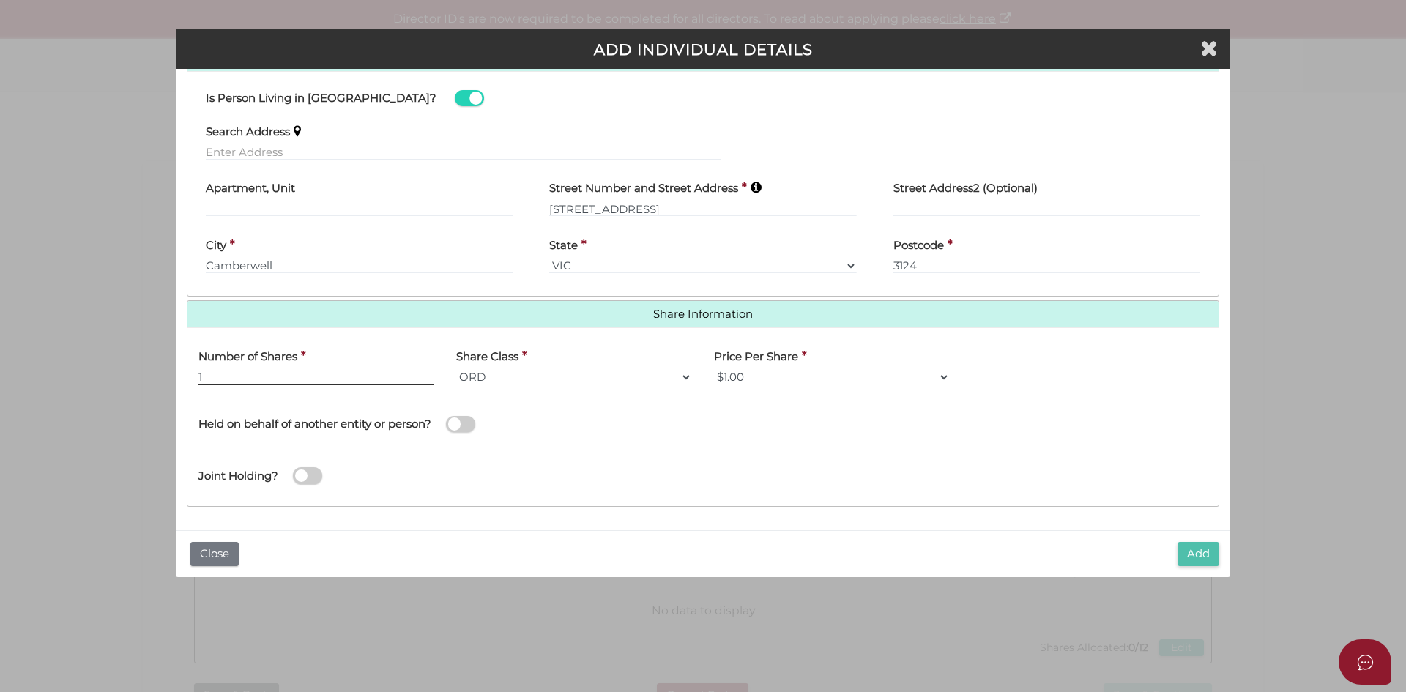
type input "1"
click at [1188, 560] on button "Add" at bounding box center [1199, 554] width 42 height 24
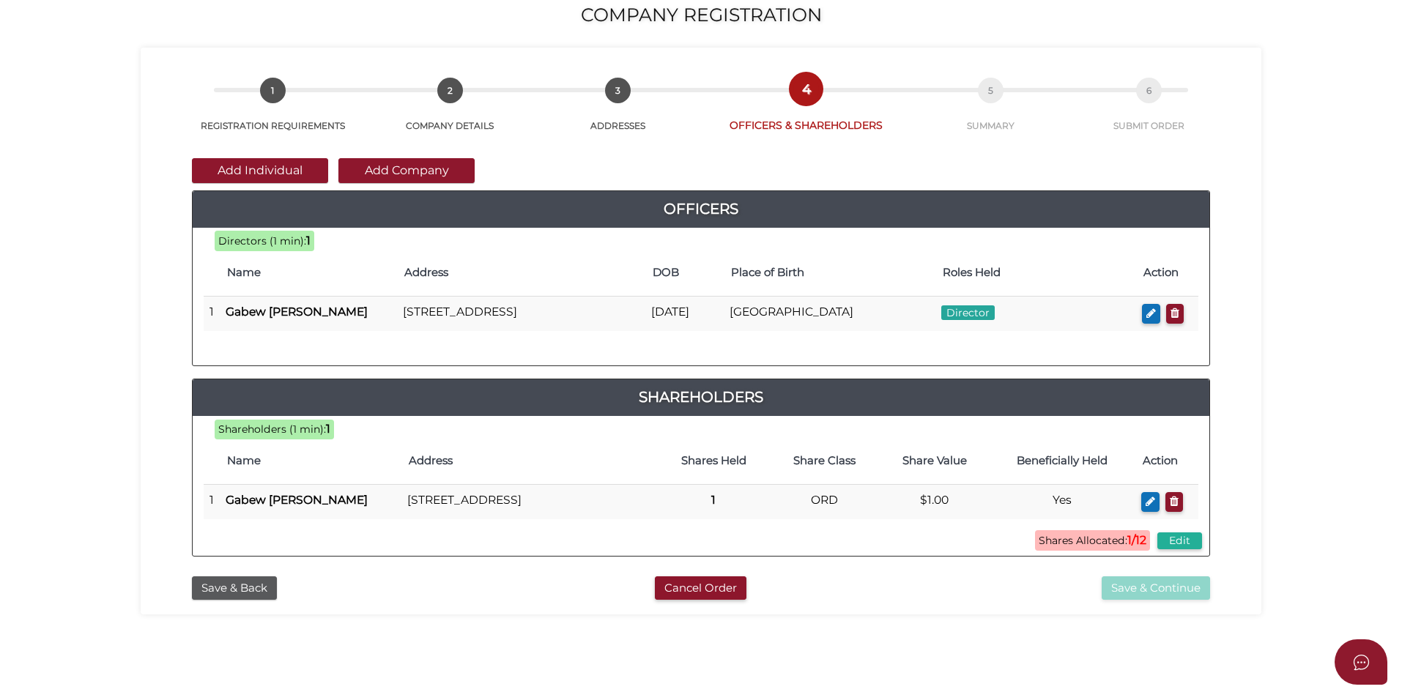
scroll to position [313, 0]
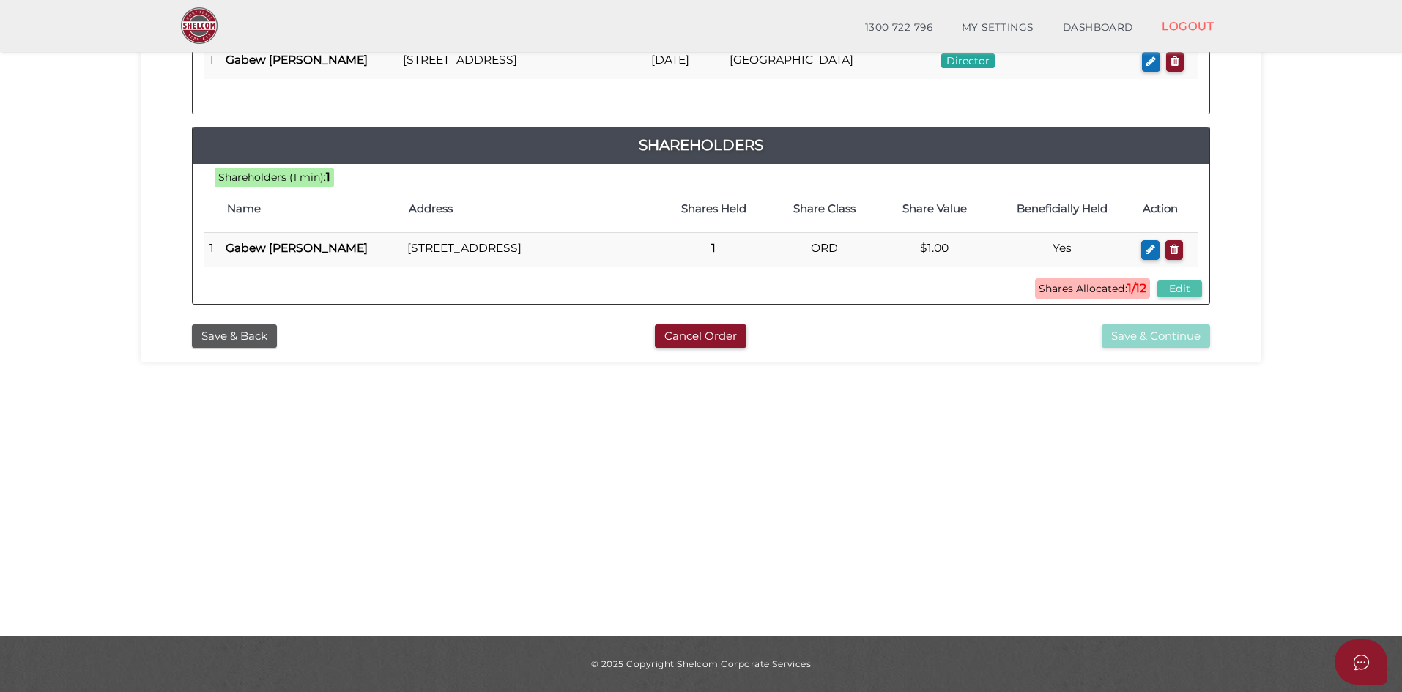
click at [1176, 297] on button "Edit" at bounding box center [1179, 289] width 45 height 17
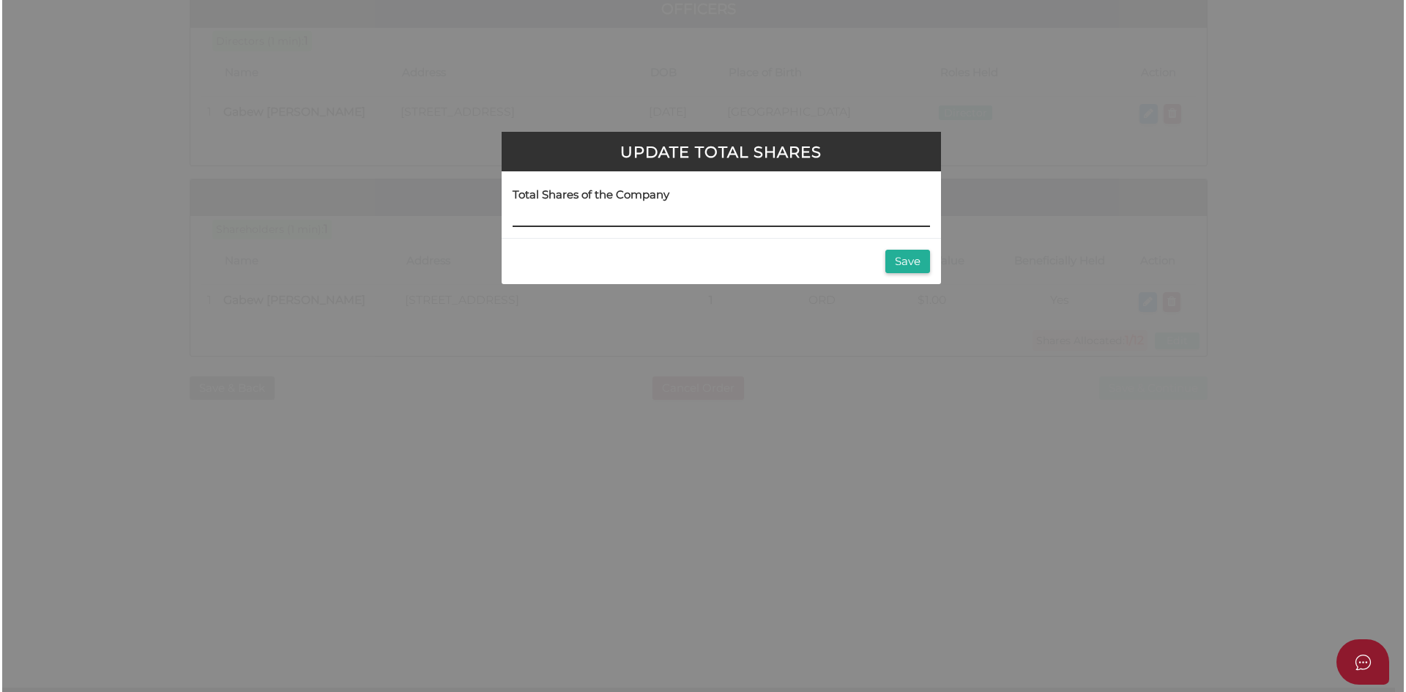
scroll to position [0, 0]
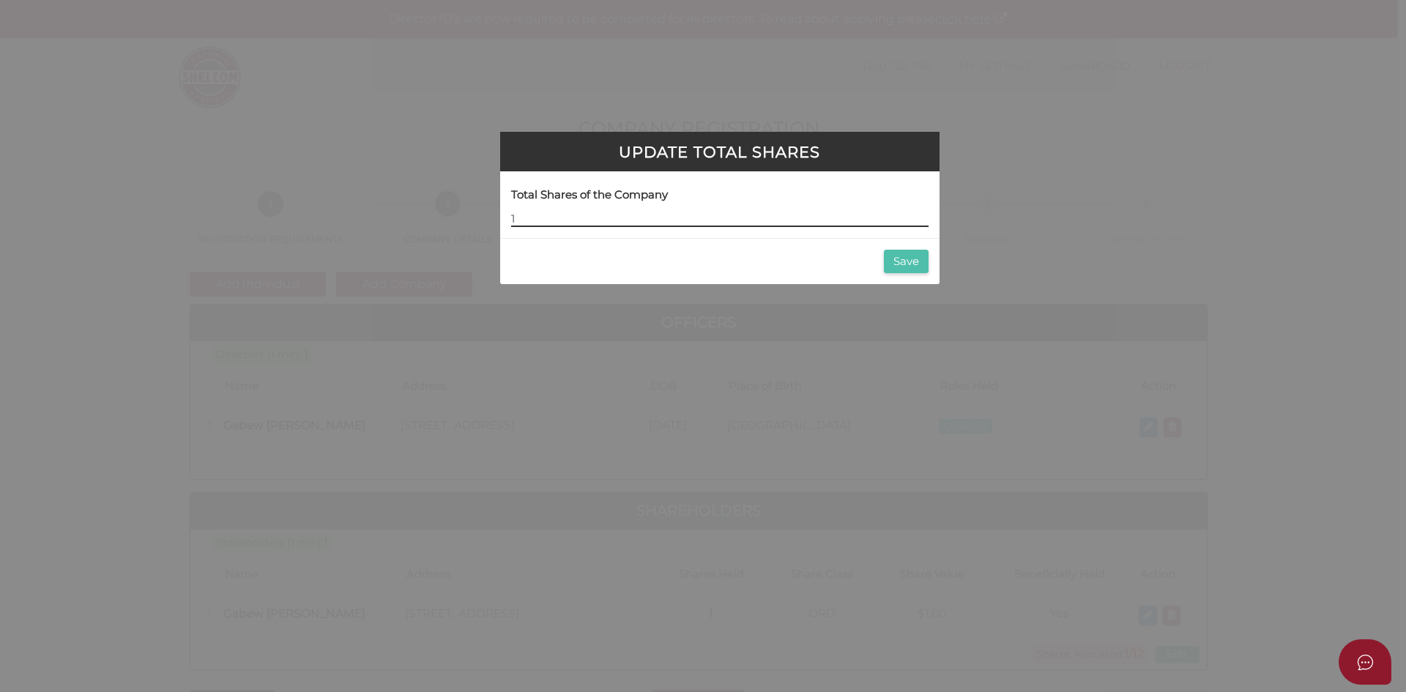
type input "1"
click at [905, 260] on button "Save" at bounding box center [906, 262] width 45 height 24
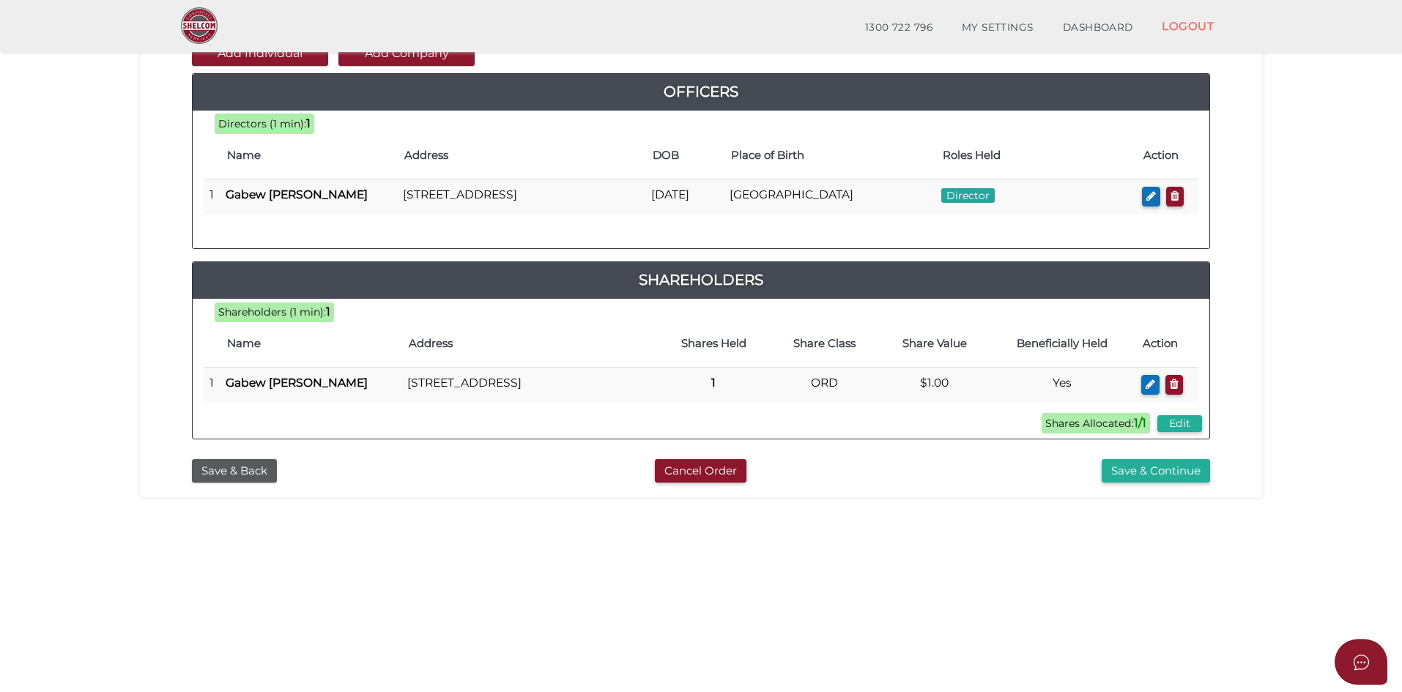
scroll to position [313, 0]
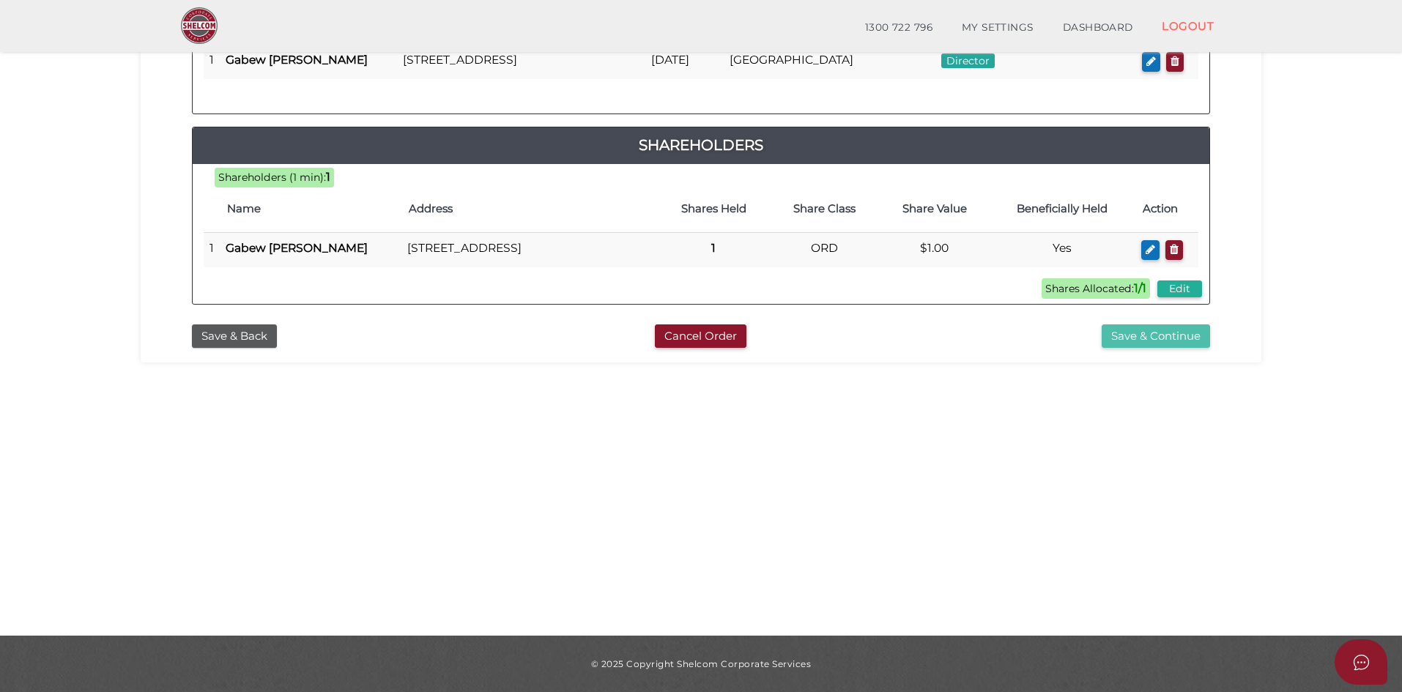
click at [1148, 349] on button "Save & Continue" at bounding box center [1156, 336] width 108 height 24
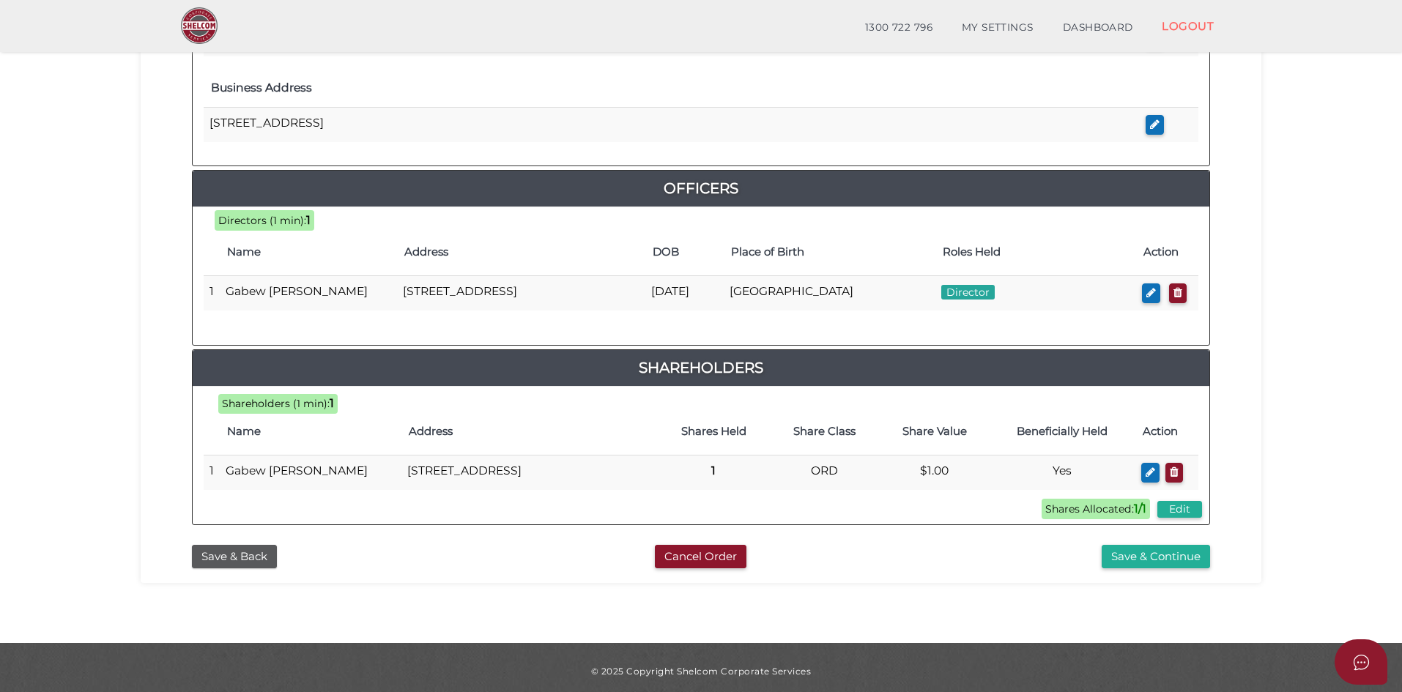
scroll to position [586, 0]
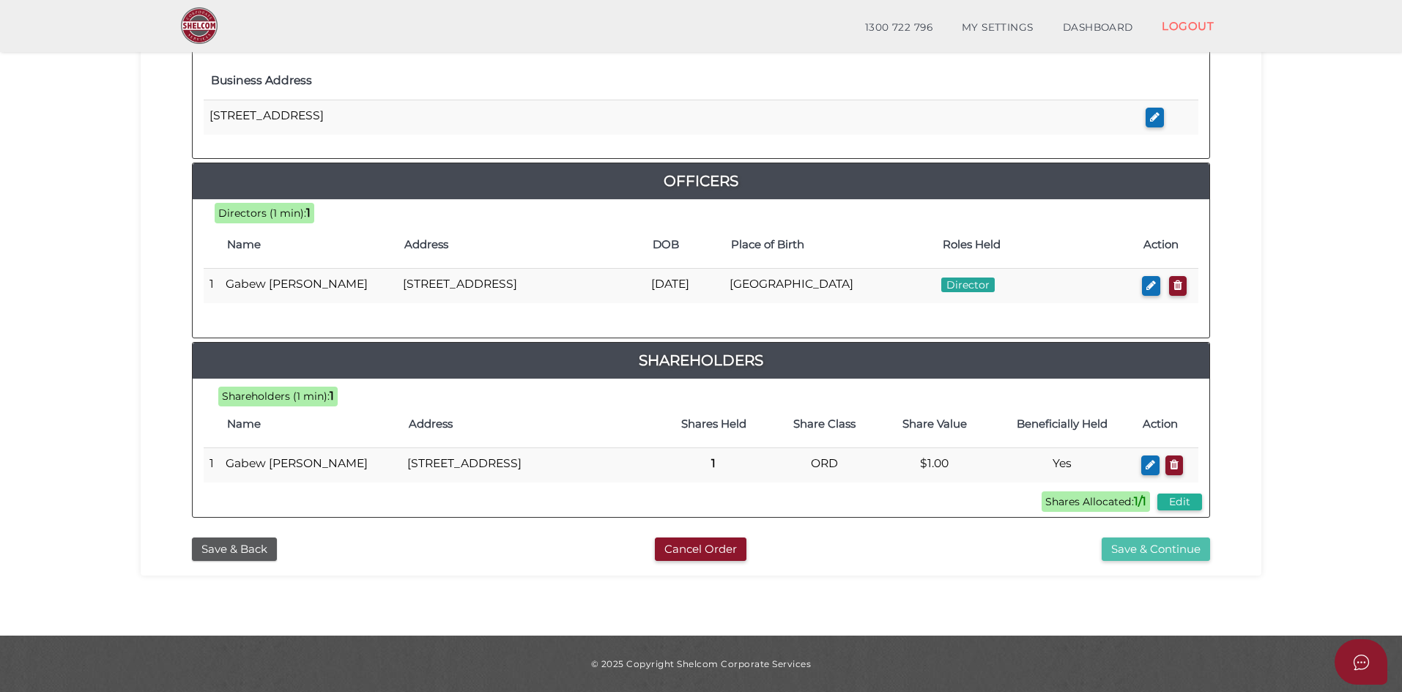
click at [1148, 560] on button "Save & Continue" at bounding box center [1156, 550] width 108 height 24
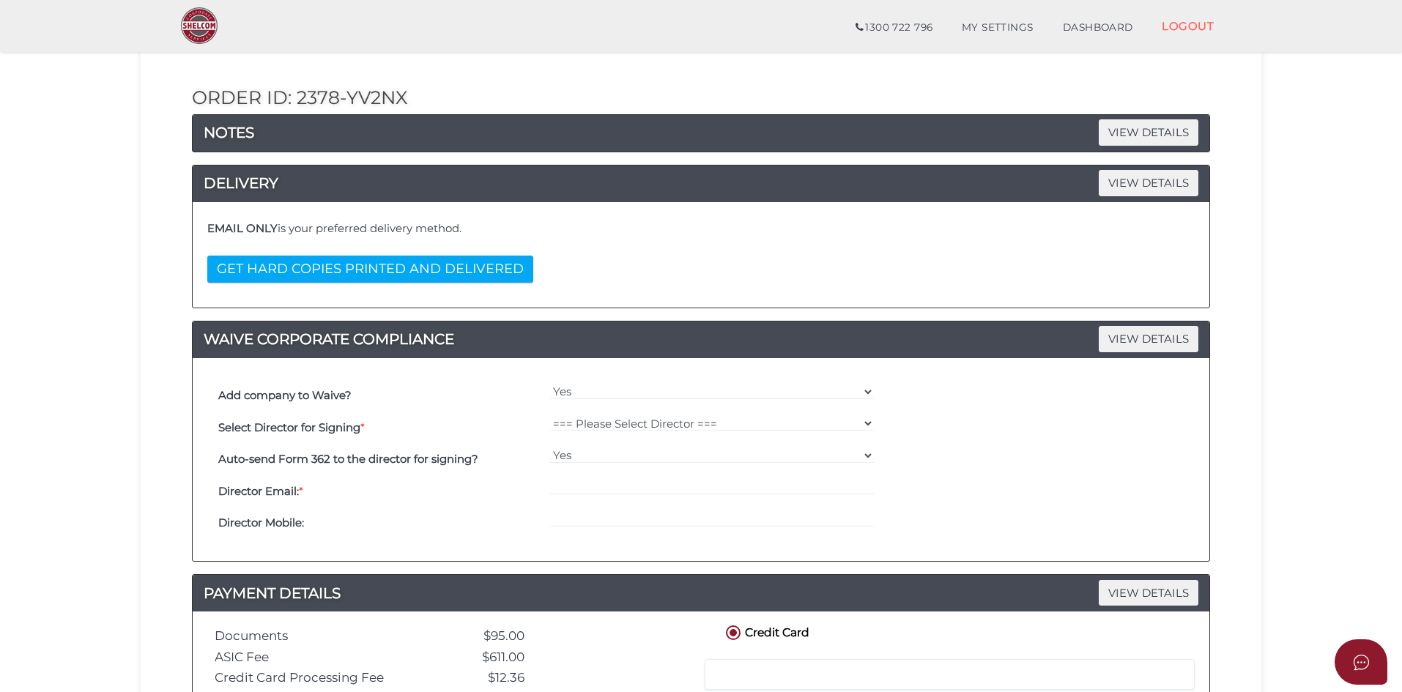
scroll to position [425, 0]
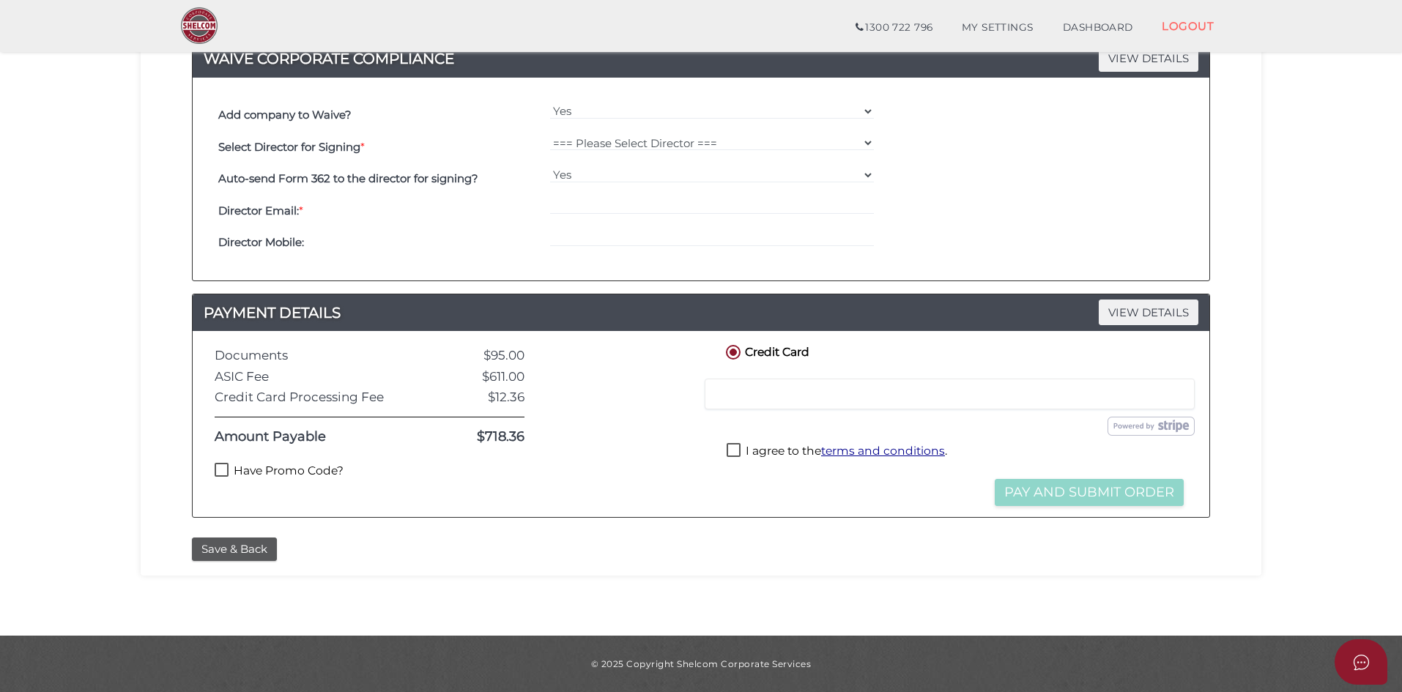
click at [224, 475] on label "Have Promo Code?" at bounding box center [279, 472] width 129 height 18
checkbox input "true"
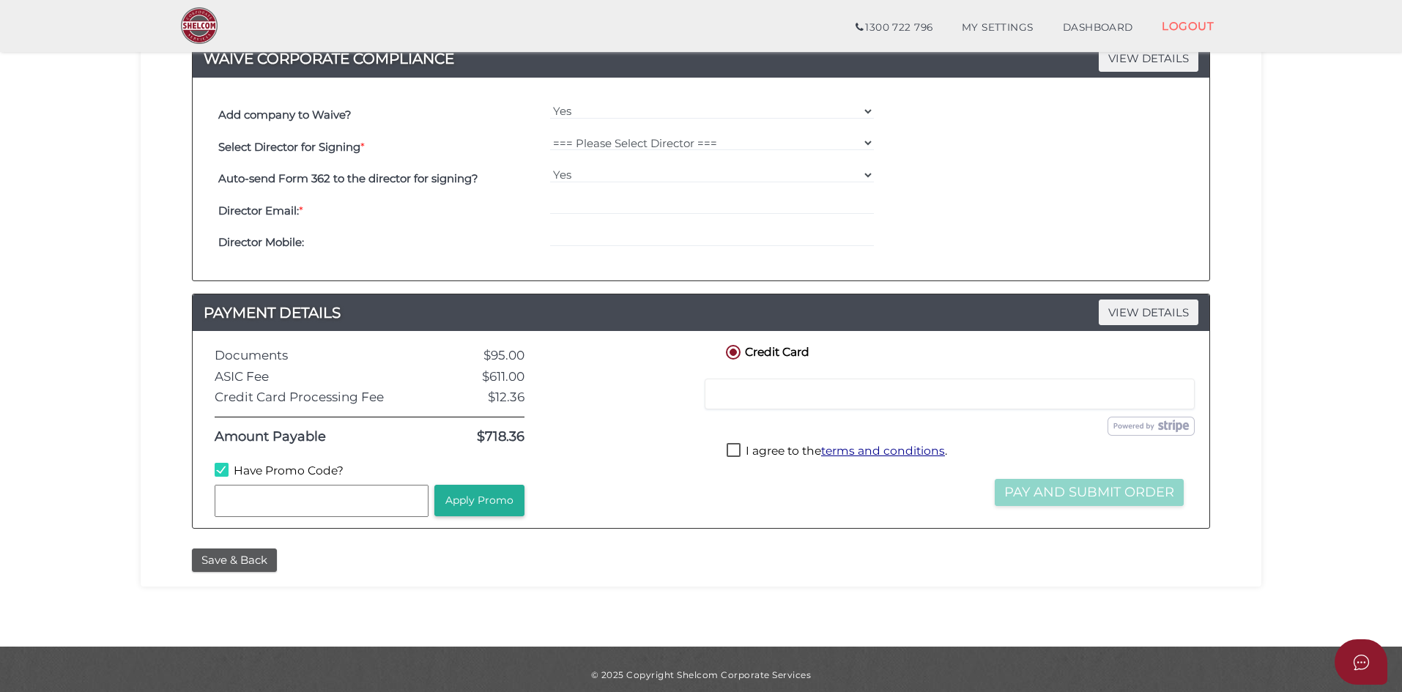
click at [233, 501] on input "text" at bounding box center [322, 501] width 214 height 32
type input "WELCOME55"
click at [478, 507] on button "Apply Promo" at bounding box center [479, 500] width 90 height 31
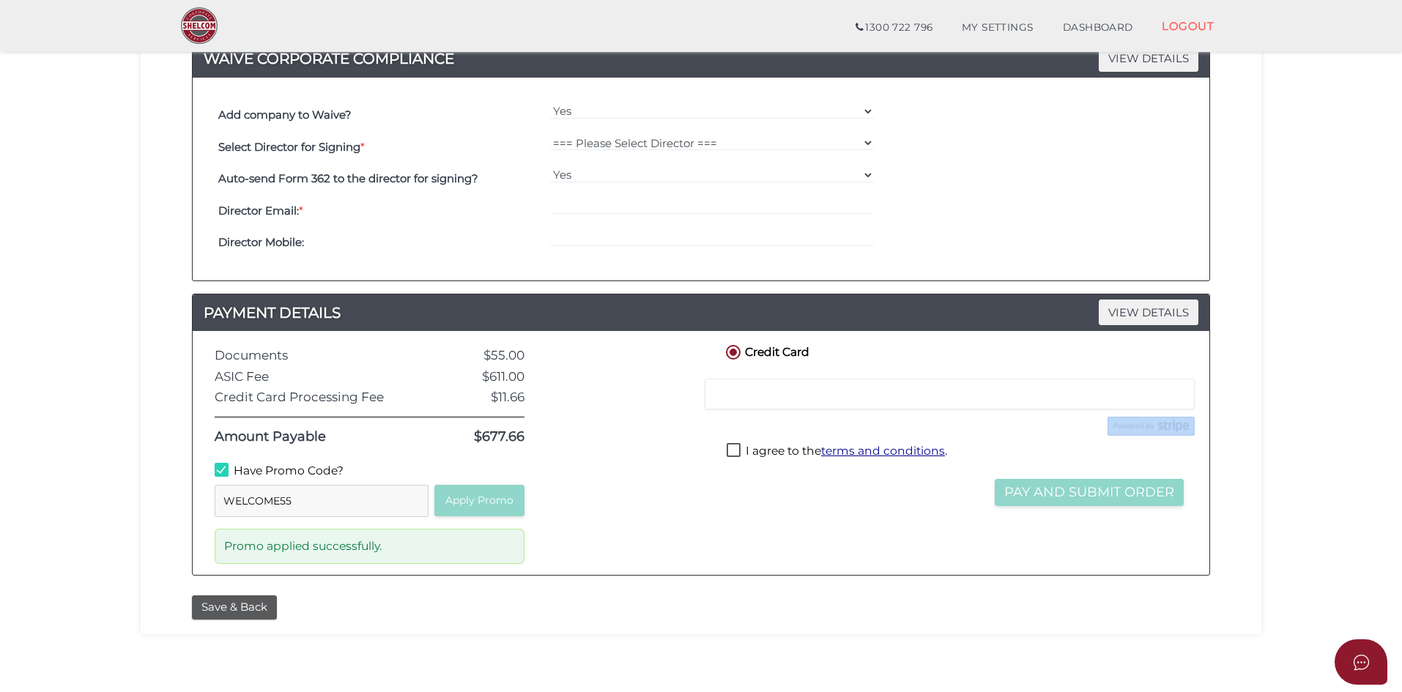
click at [733, 442] on div "Credit Card Credit or Debit Card Loading saved cards... Select a saved card Sub…" at bounding box center [955, 453] width 486 height 222
click at [734, 450] on label "I agree to the terms and conditions ." at bounding box center [837, 452] width 220 height 18
click at [668, 437] on div at bounding box center [623, 453] width 177 height 222
click at [732, 443] on label "I agree to the terms and conditions ." at bounding box center [837, 452] width 220 height 18
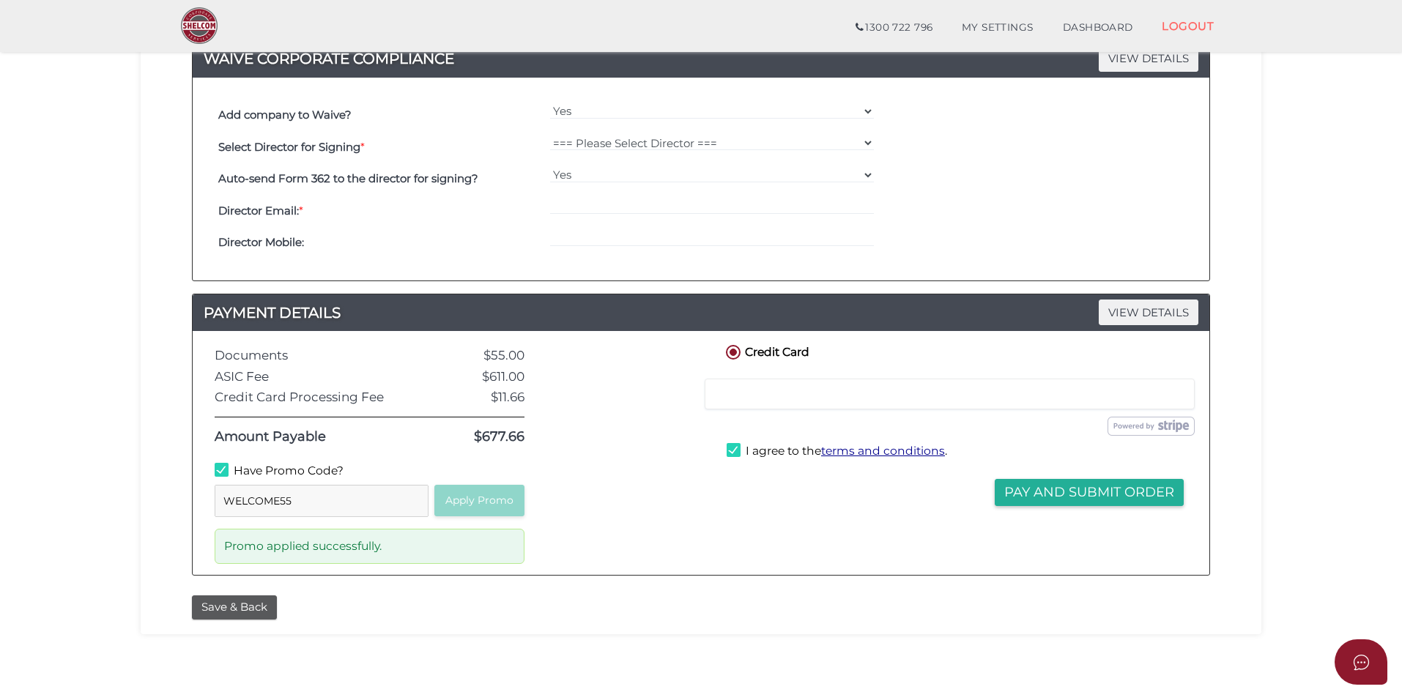
checkbox input "false"
